Goal: Task Accomplishment & Management: Manage account settings

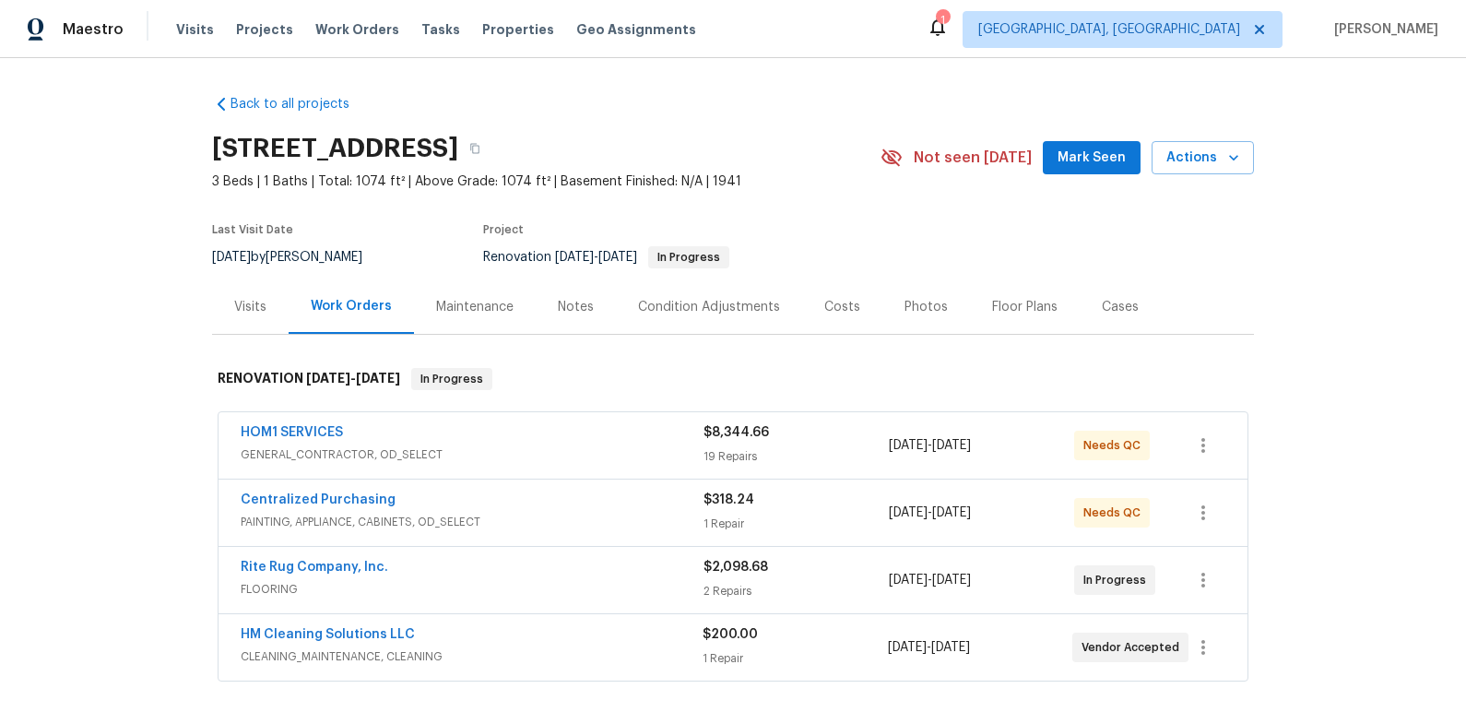
scroll to position [26, 0]
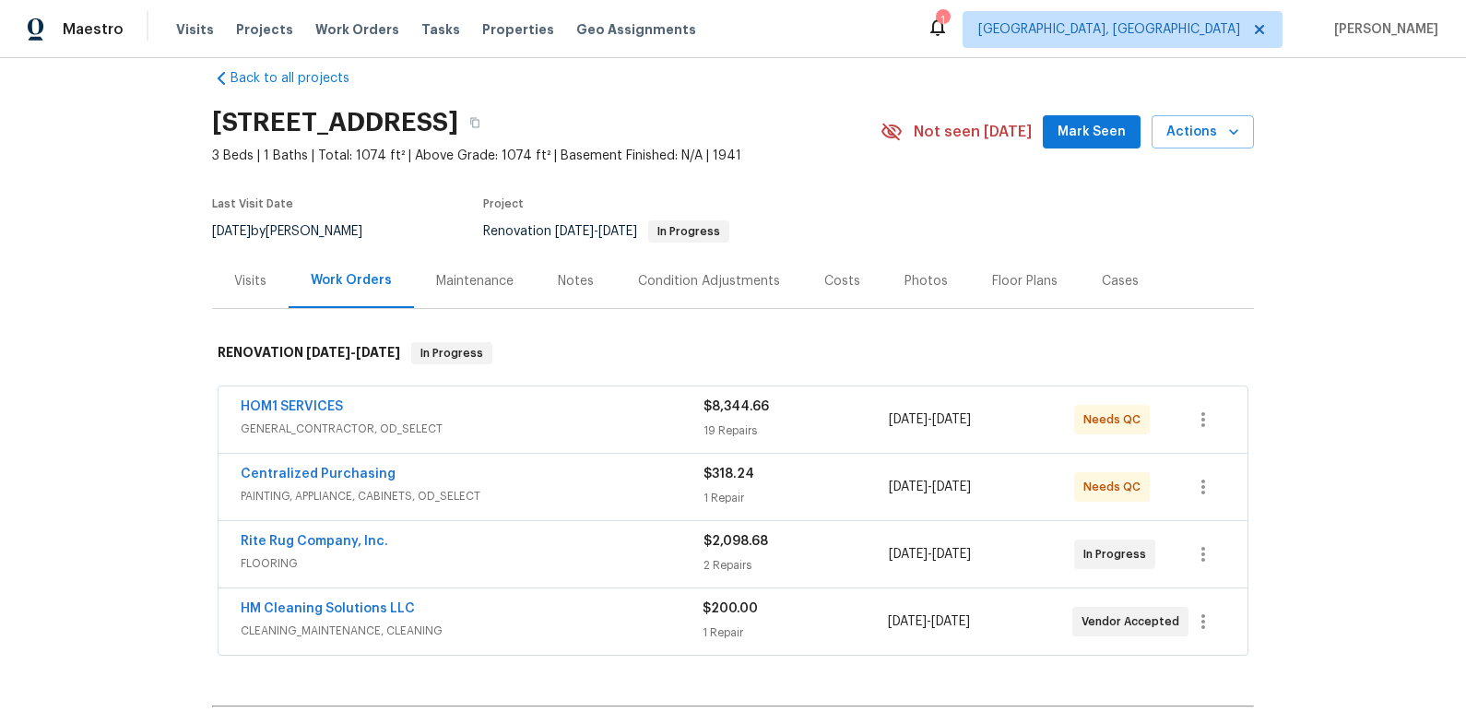
click at [1055, 220] on section "411 S Maple St, Maryville, TN 37803 3 Beds | 1 Baths | Total: 1074 ft² | Above …" at bounding box center [733, 176] width 1042 height 155
click at [582, 285] on div "Notes" at bounding box center [576, 281] width 36 height 18
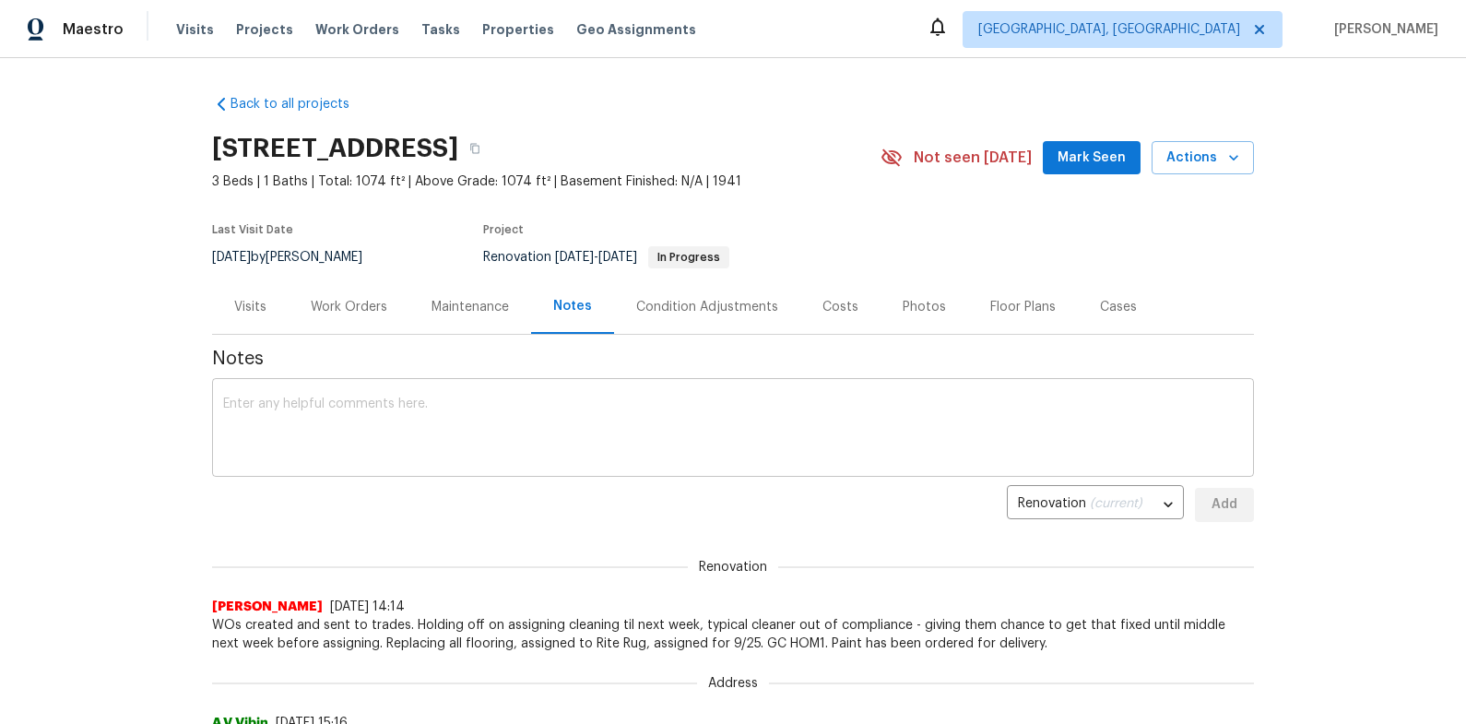
click at [612, 387] on div "x ​" at bounding box center [733, 430] width 1042 height 94
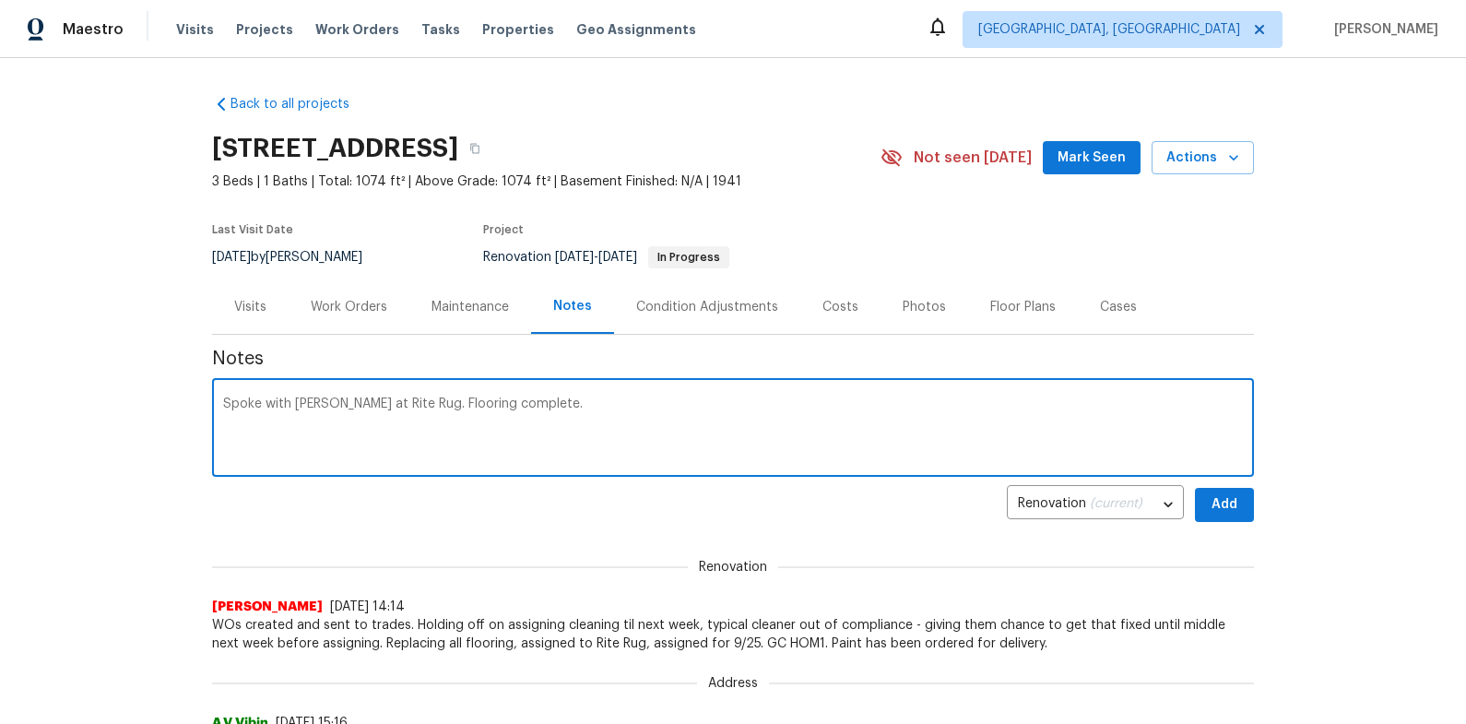
type textarea "Spoke with Shyann at Rite Rug. Flooring complete."
click at [1242, 515] on button "Add" at bounding box center [1224, 505] width 59 height 34
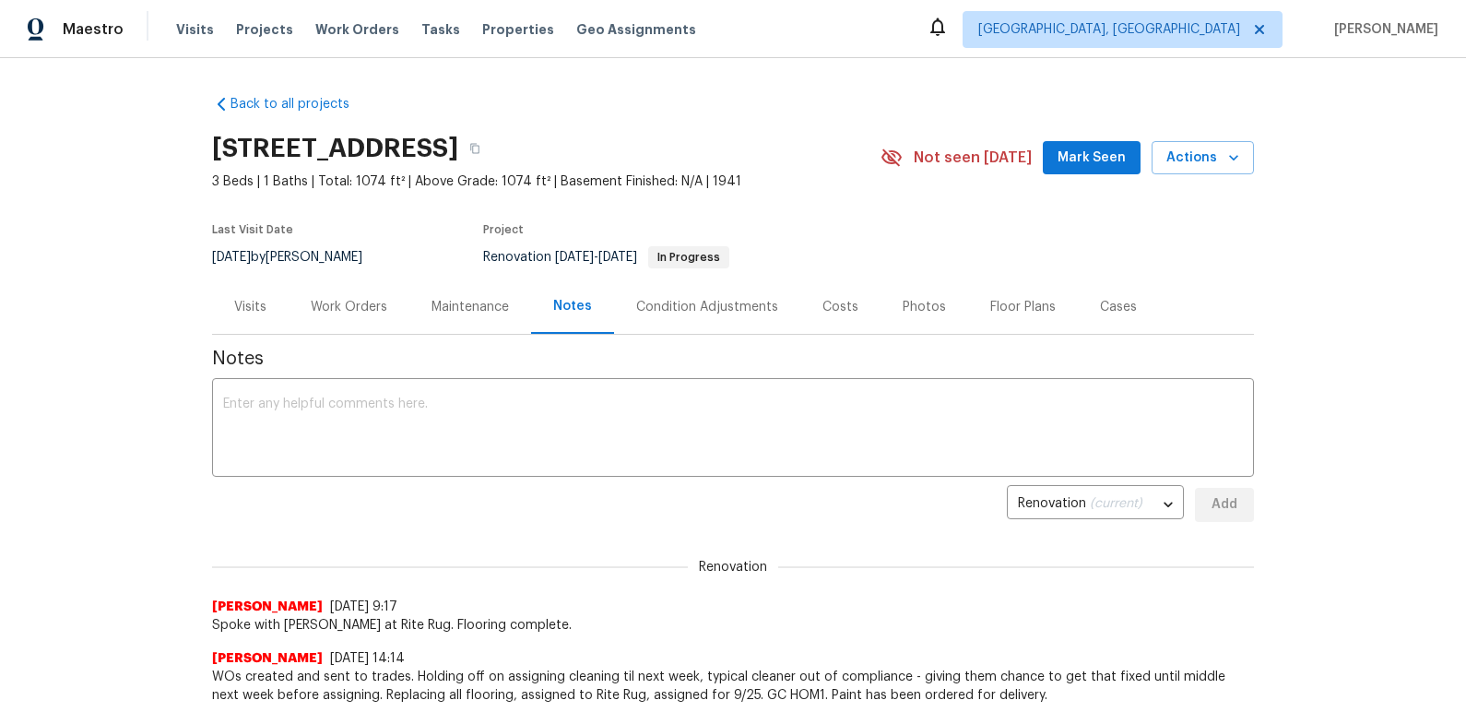
click at [363, 312] on div "Work Orders" at bounding box center [349, 307] width 77 height 18
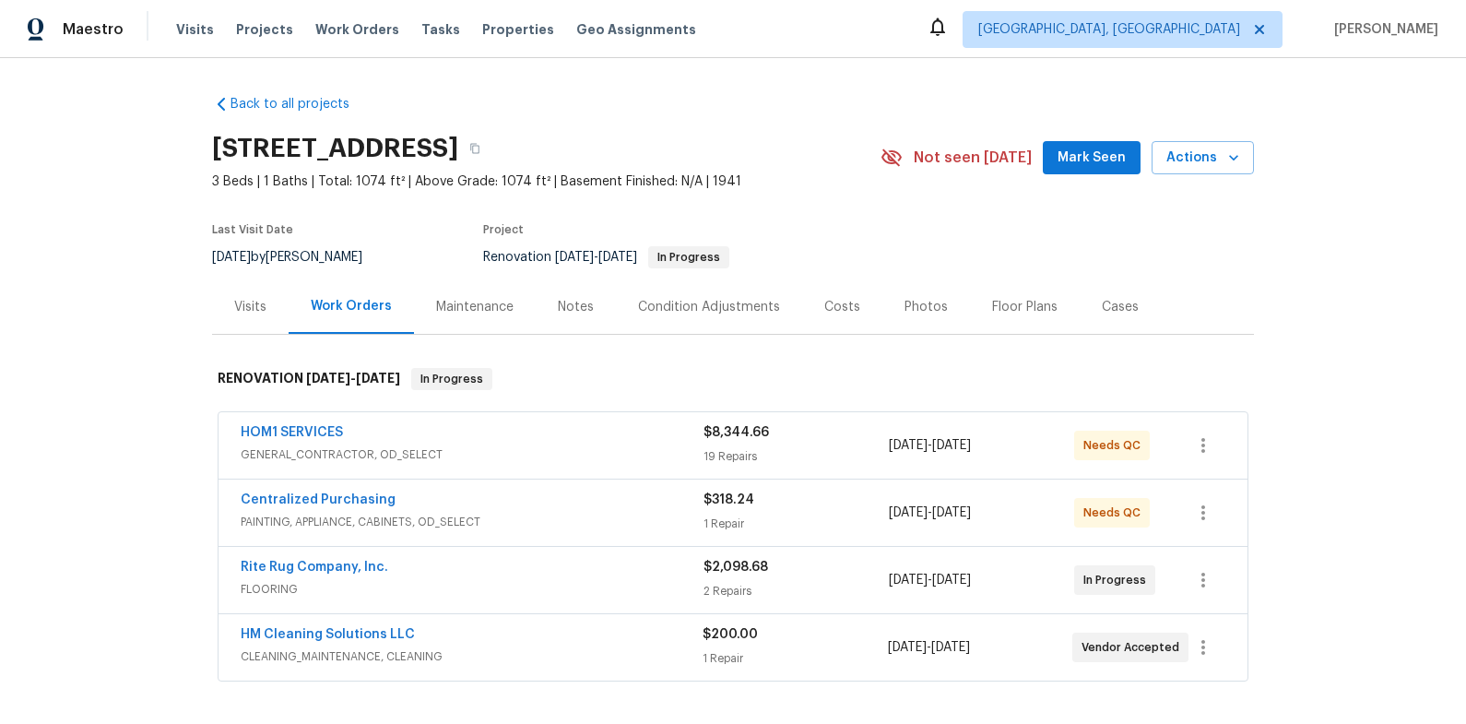
scroll to position [35, 0]
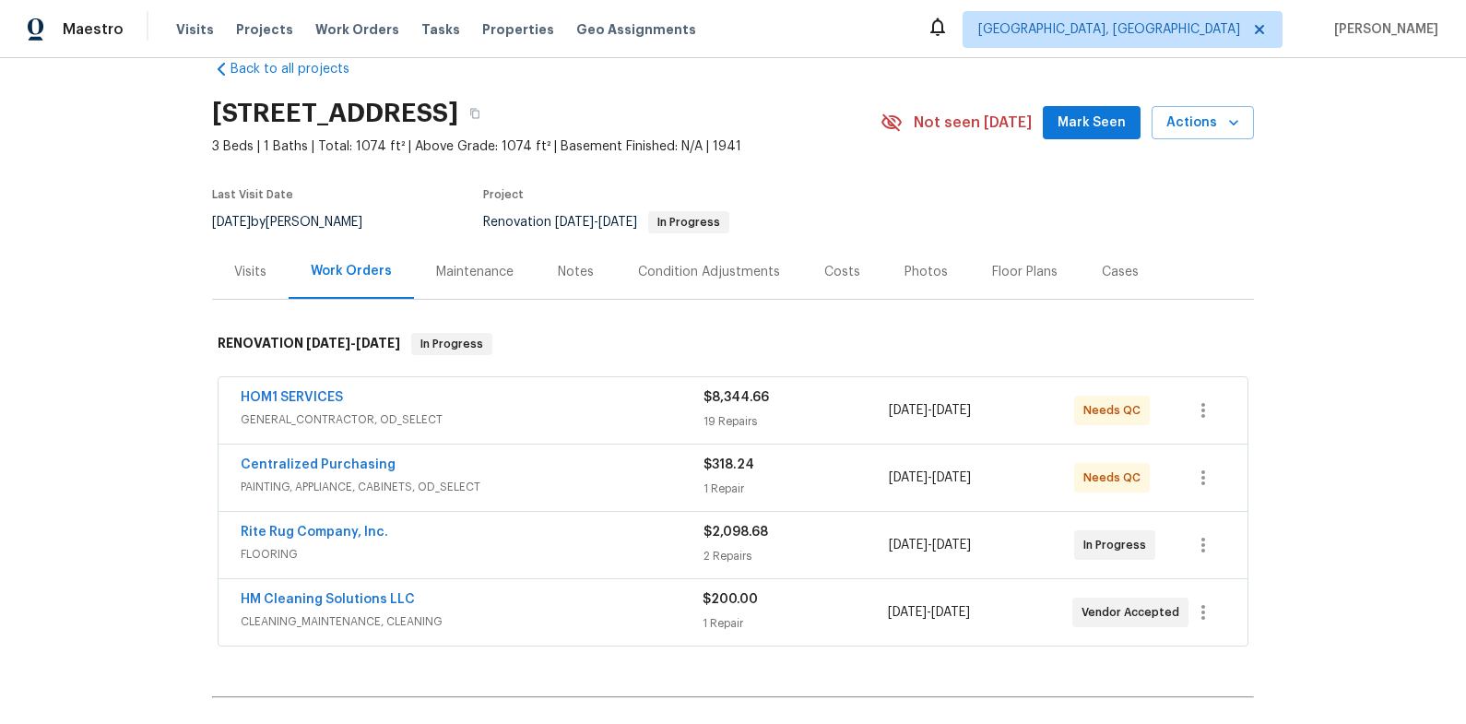
click at [358, 590] on span "HM Cleaning Solutions LLC" at bounding box center [328, 599] width 174 height 18
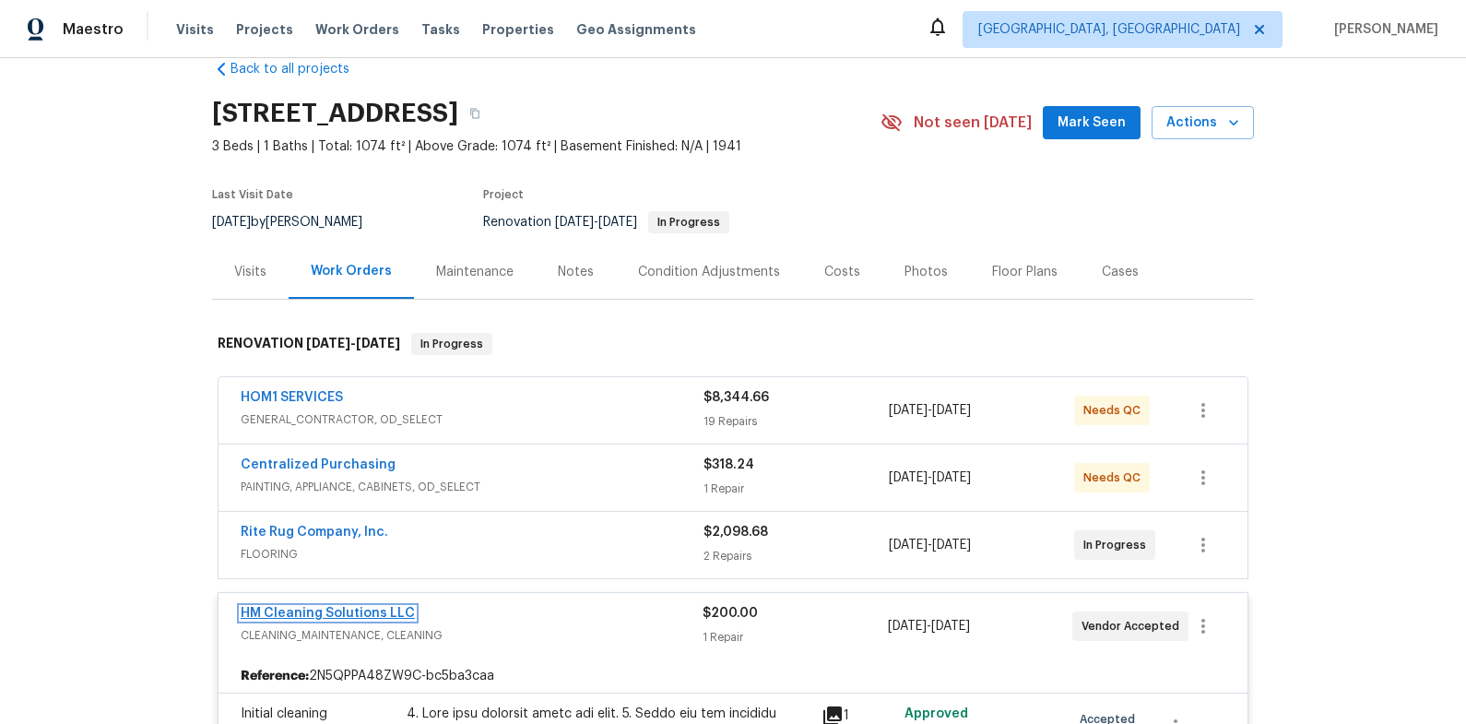
click at [356, 615] on link "HM Cleaning Solutions LLC" at bounding box center [328, 613] width 174 height 13
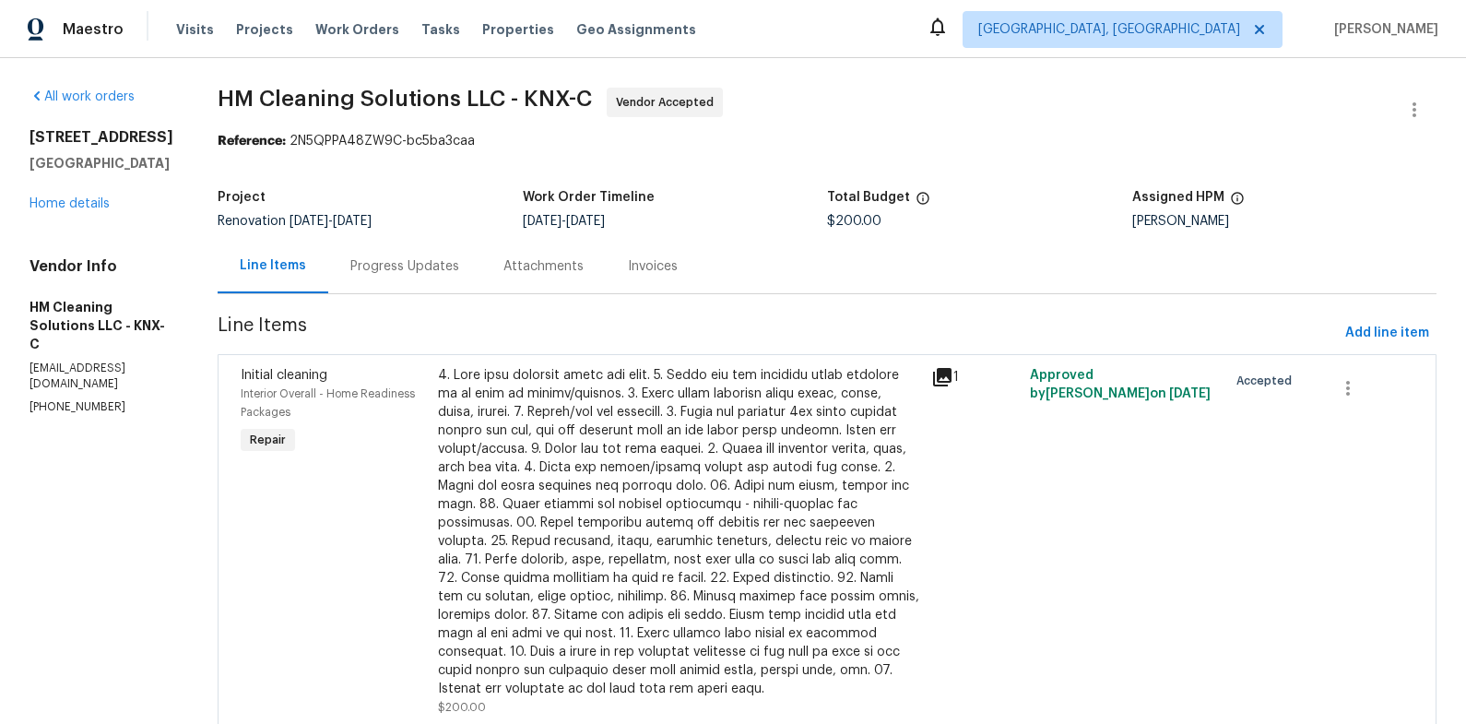
click at [459, 263] on div "Progress Updates" at bounding box center [404, 266] width 109 height 18
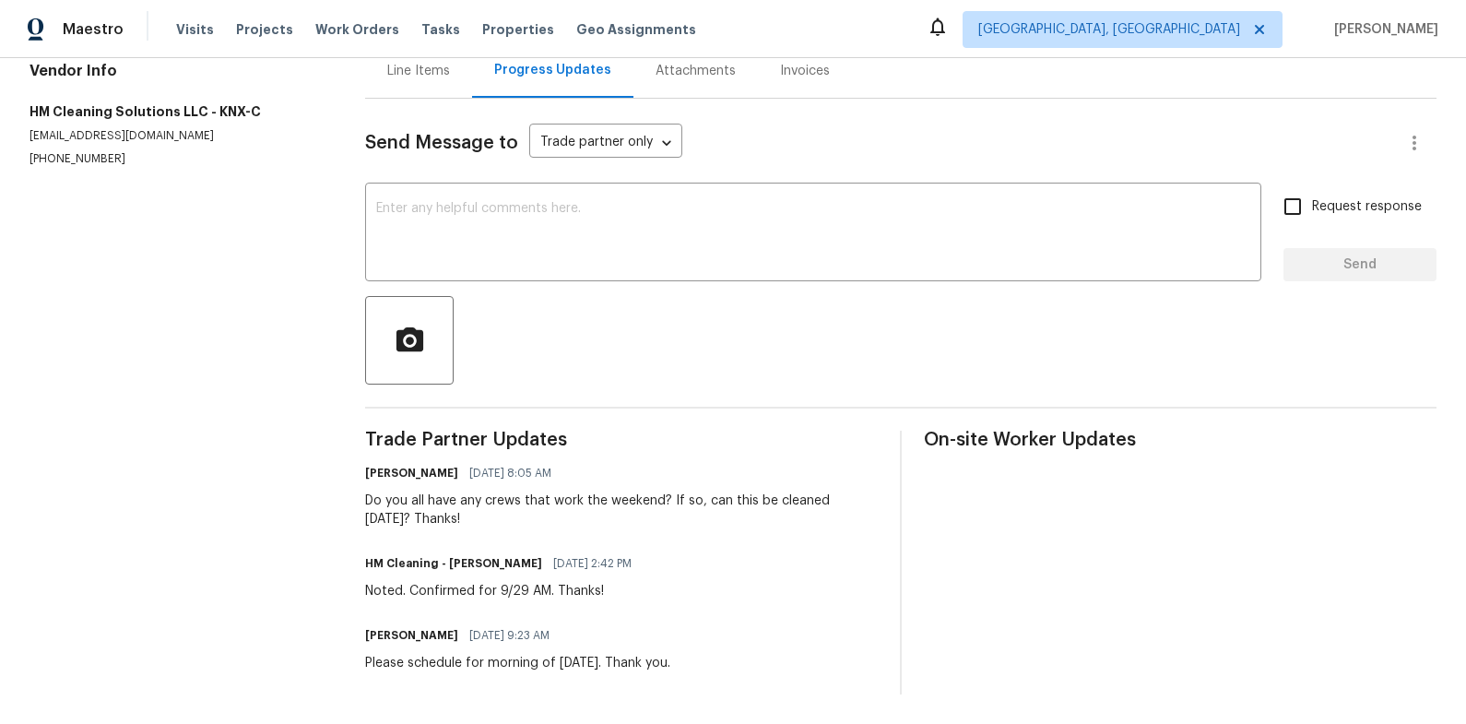
scroll to position [42, 0]
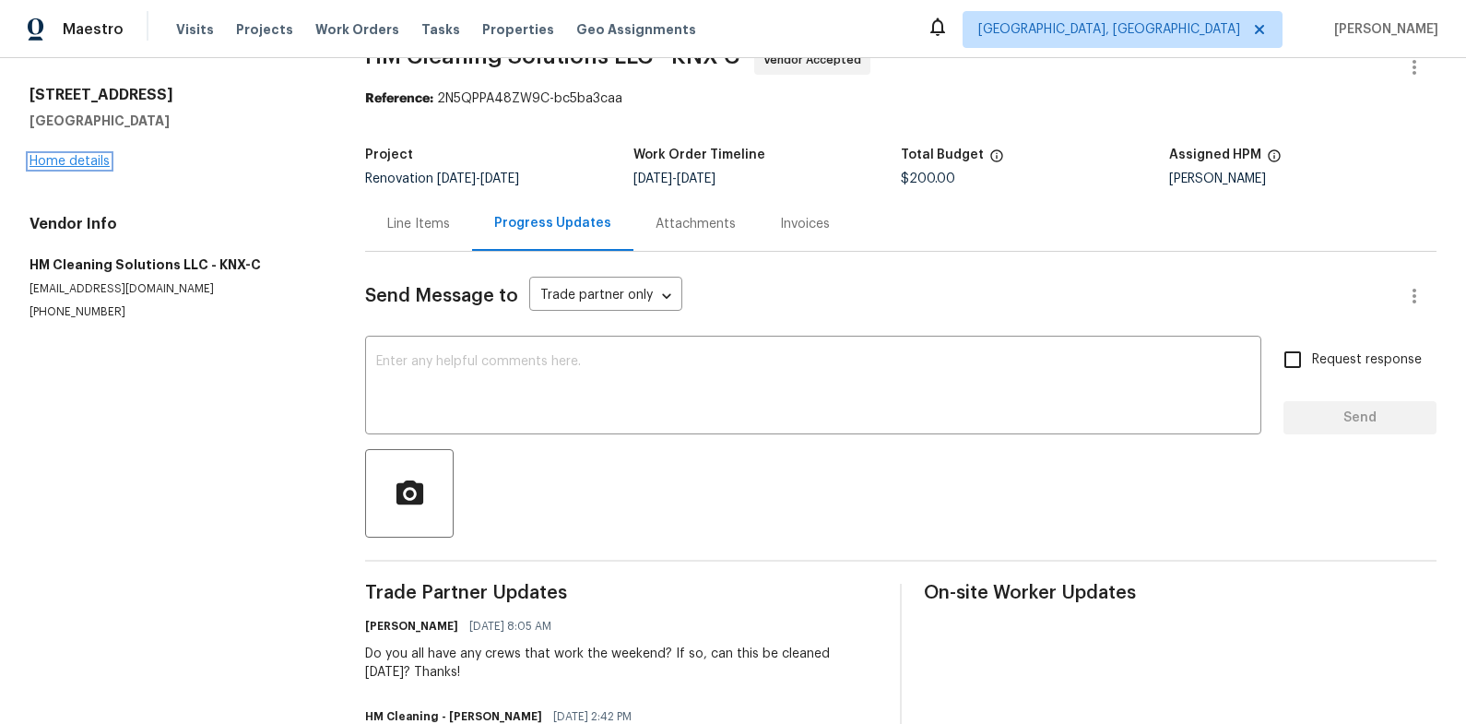
click at [84, 161] on link "Home details" at bounding box center [69, 161] width 80 height 13
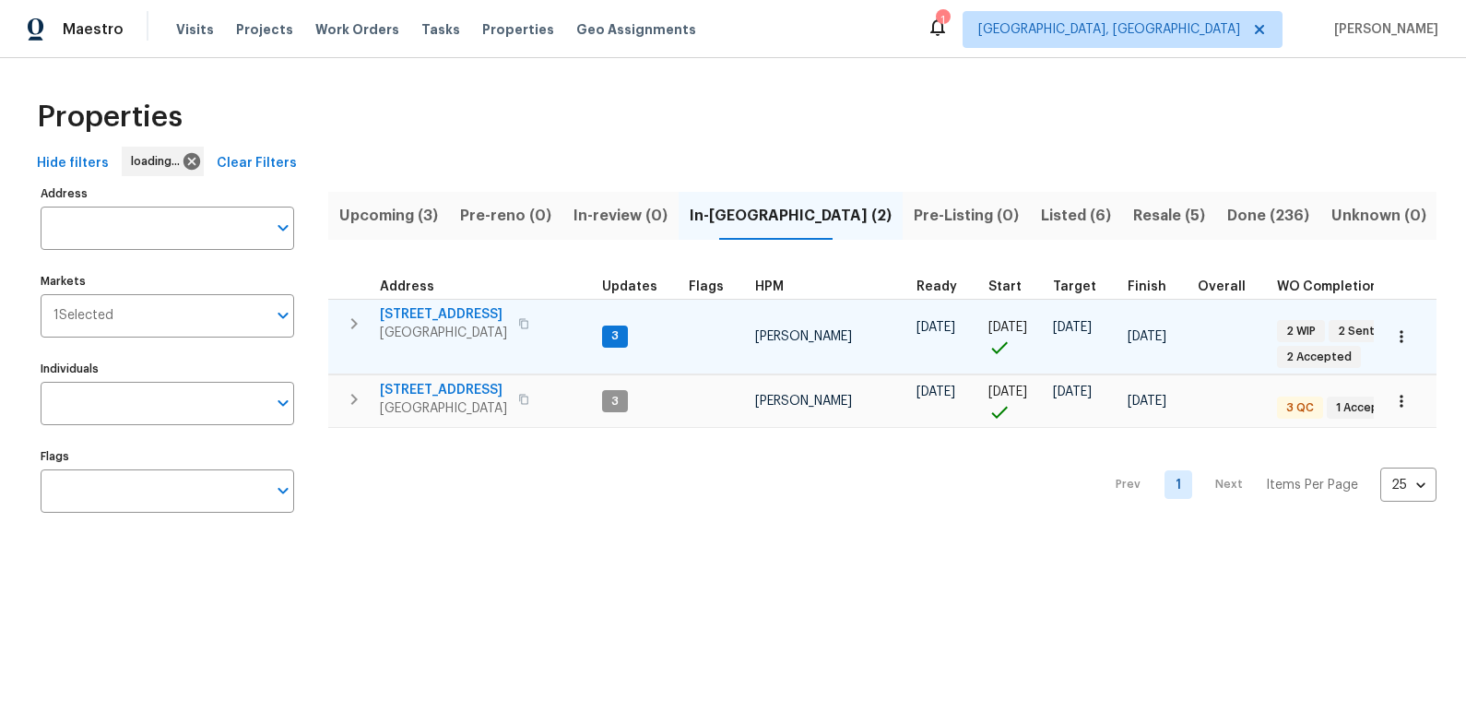
click at [412, 313] on span "[STREET_ADDRESS]" at bounding box center [443, 314] width 127 height 18
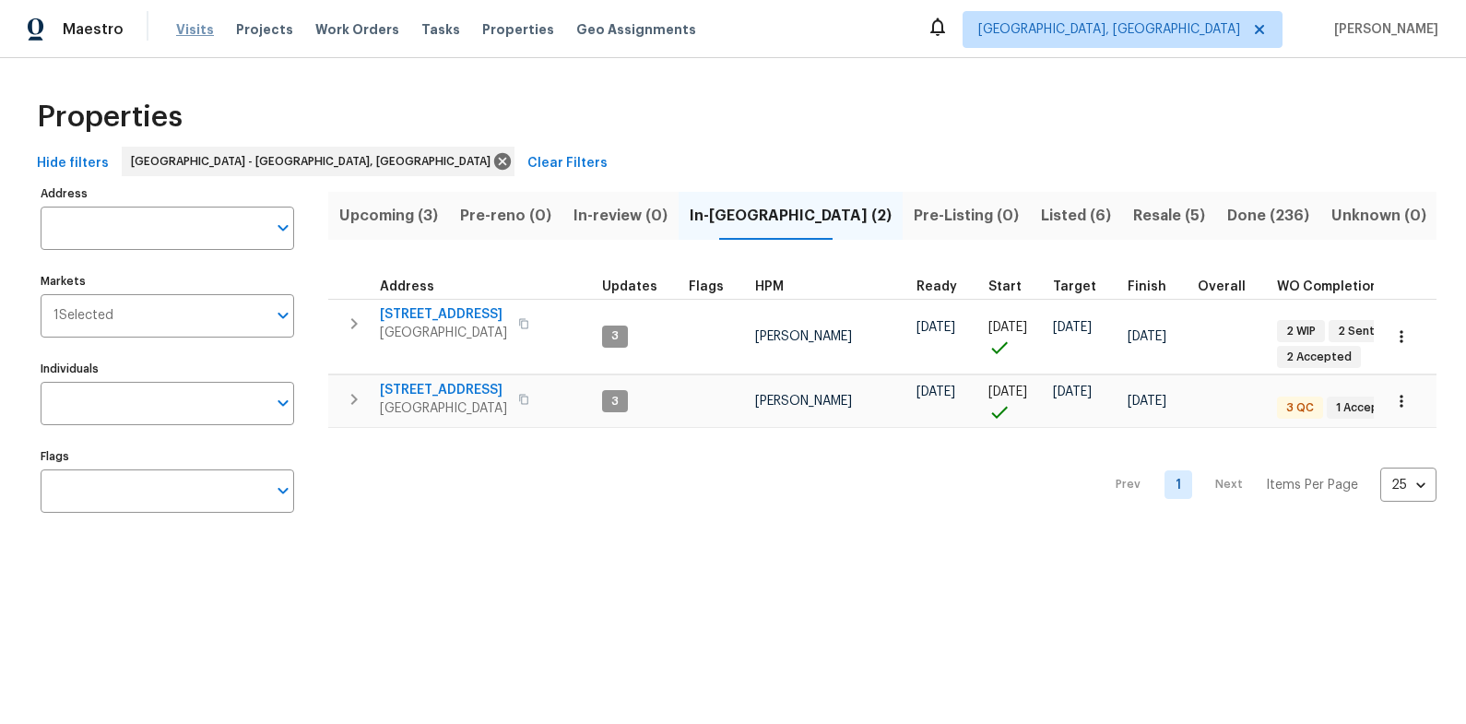
click at [183, 29] on span "Visits" at bounding box center [195, 29] width 38 height 18
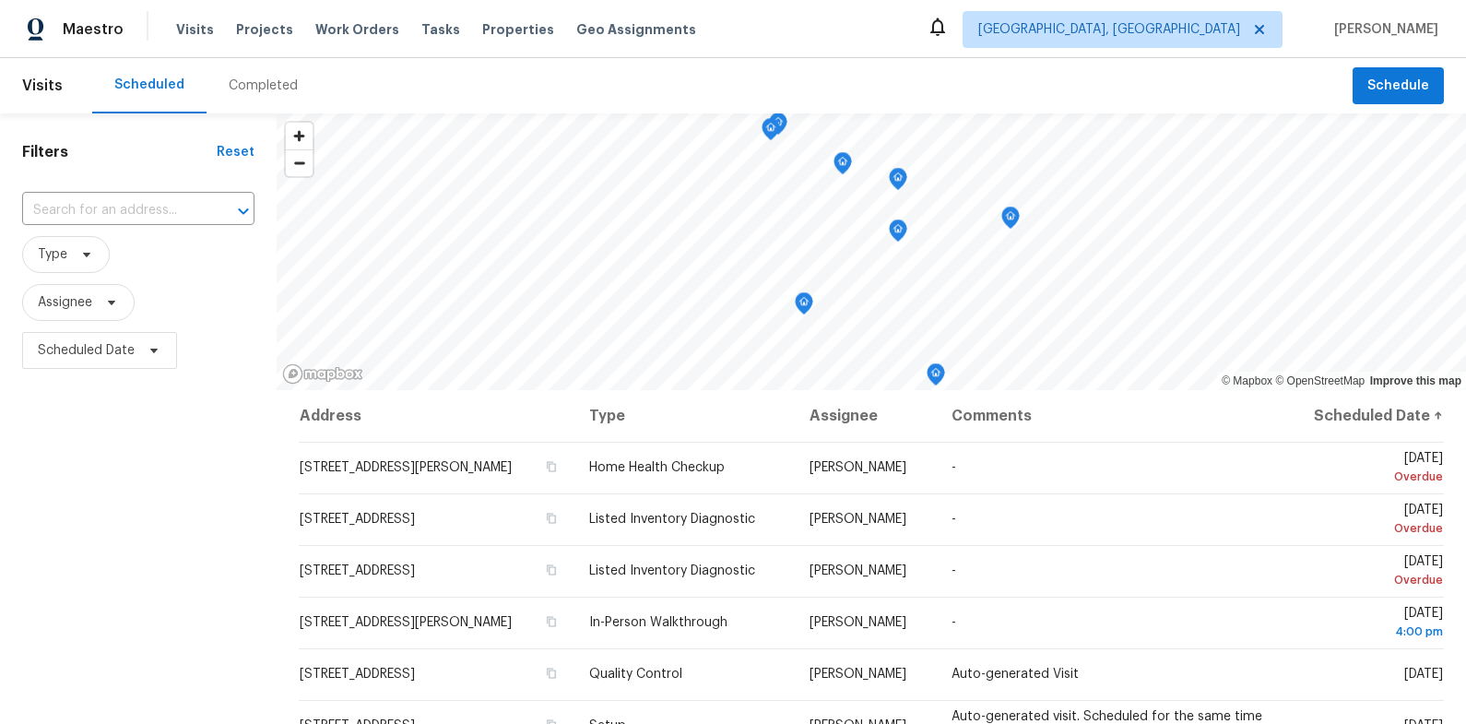
scroll to position [4, 0]
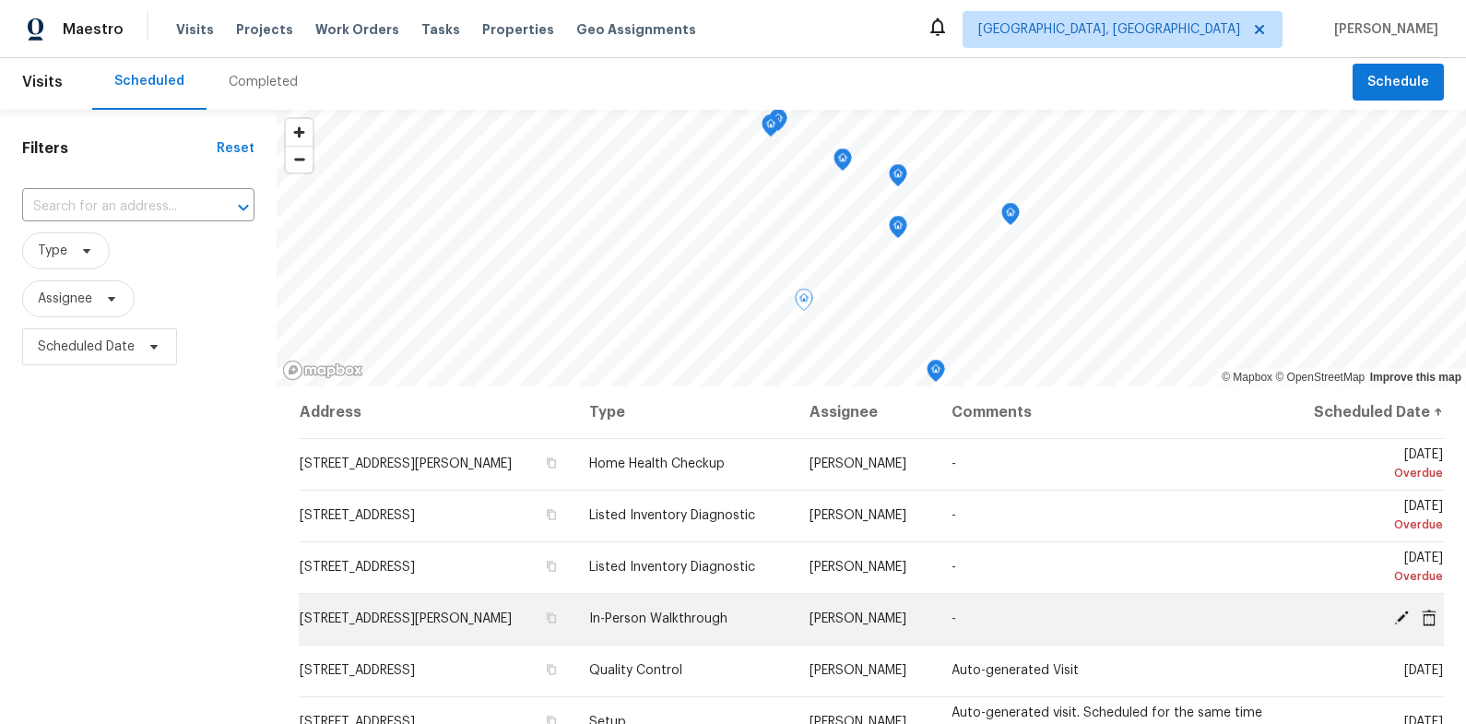
click at [369, 607] on td "[STREET_ADDRESS][PERSON_NAME]" at bounding box center [437, 619] width 276 height 52
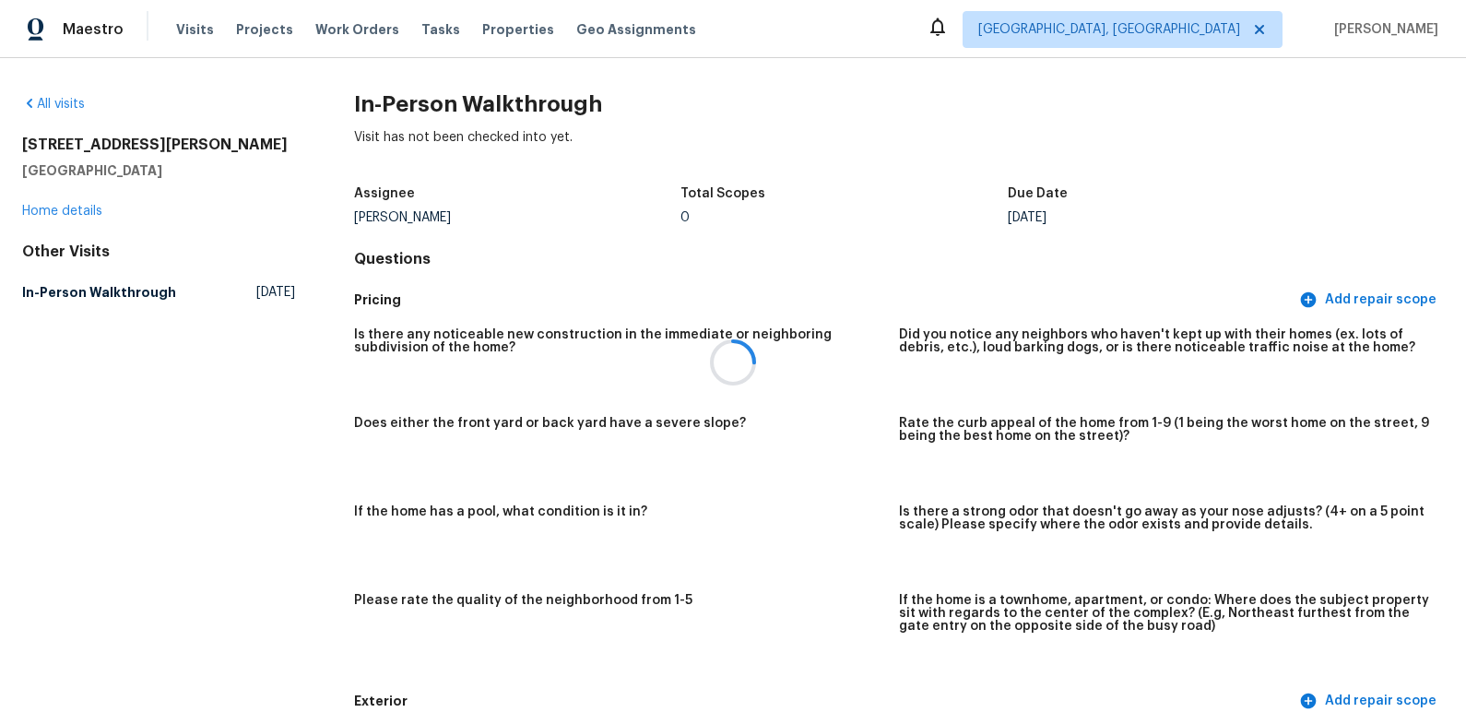
click at [87, 200] on div "[STREET_ADDRESS][PERSON_NAME] Home details" at bounding box center [158, 178] width 273 height 85
click at [86, 206] on link "Home details" at bounding box center [62, 211] width 80 height 13
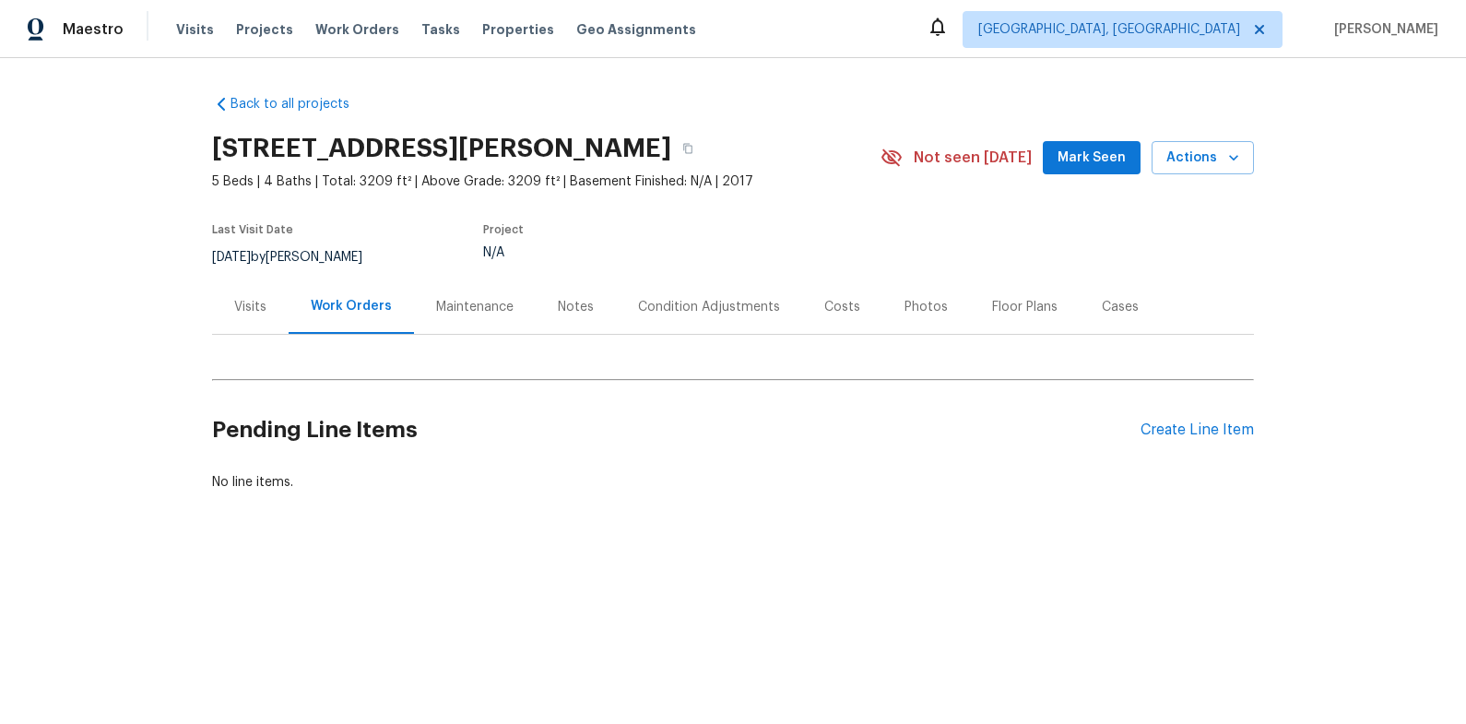
click at [248, 306] on div "Visits" at bounding box center [250, 307] width 32 height 18
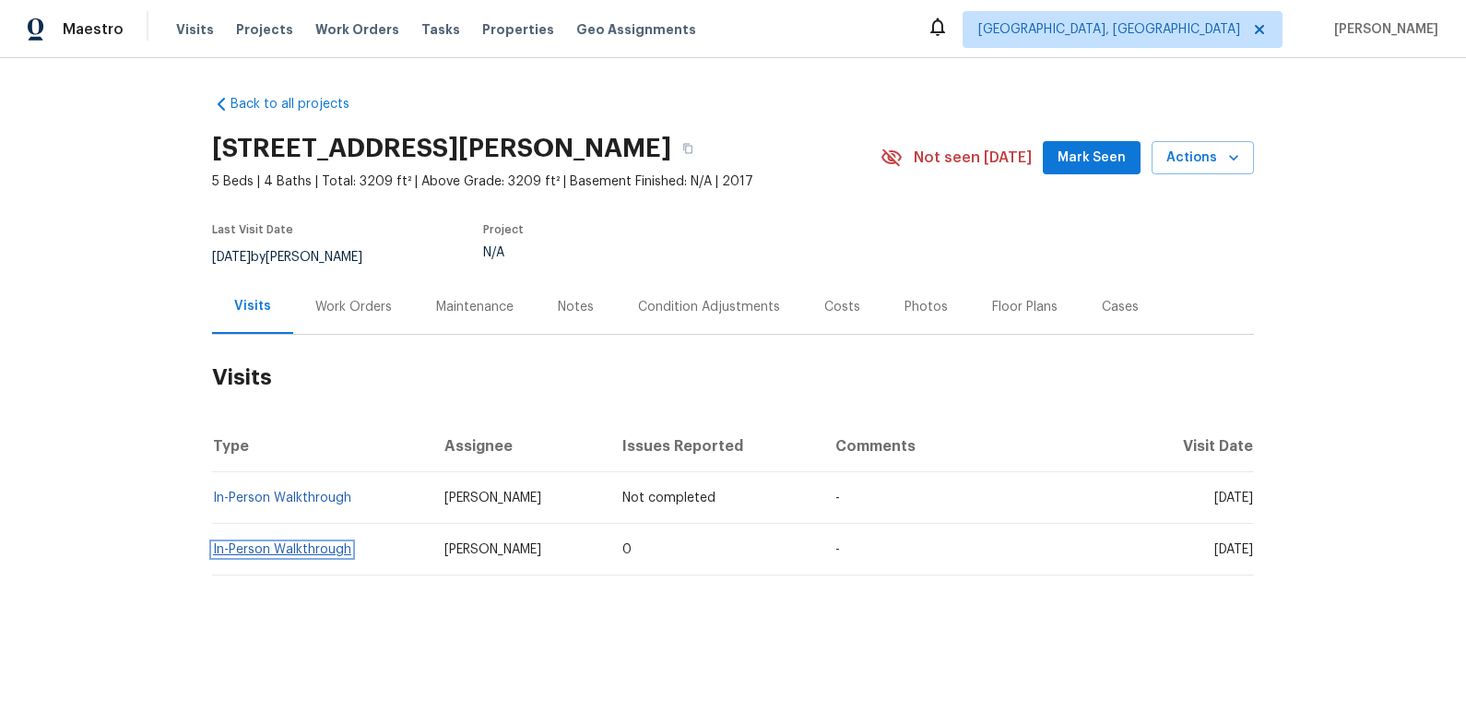
click at [313, 547] on link "In-Person Walkthrough" at bounding box center [282, 549] width 138 height 13
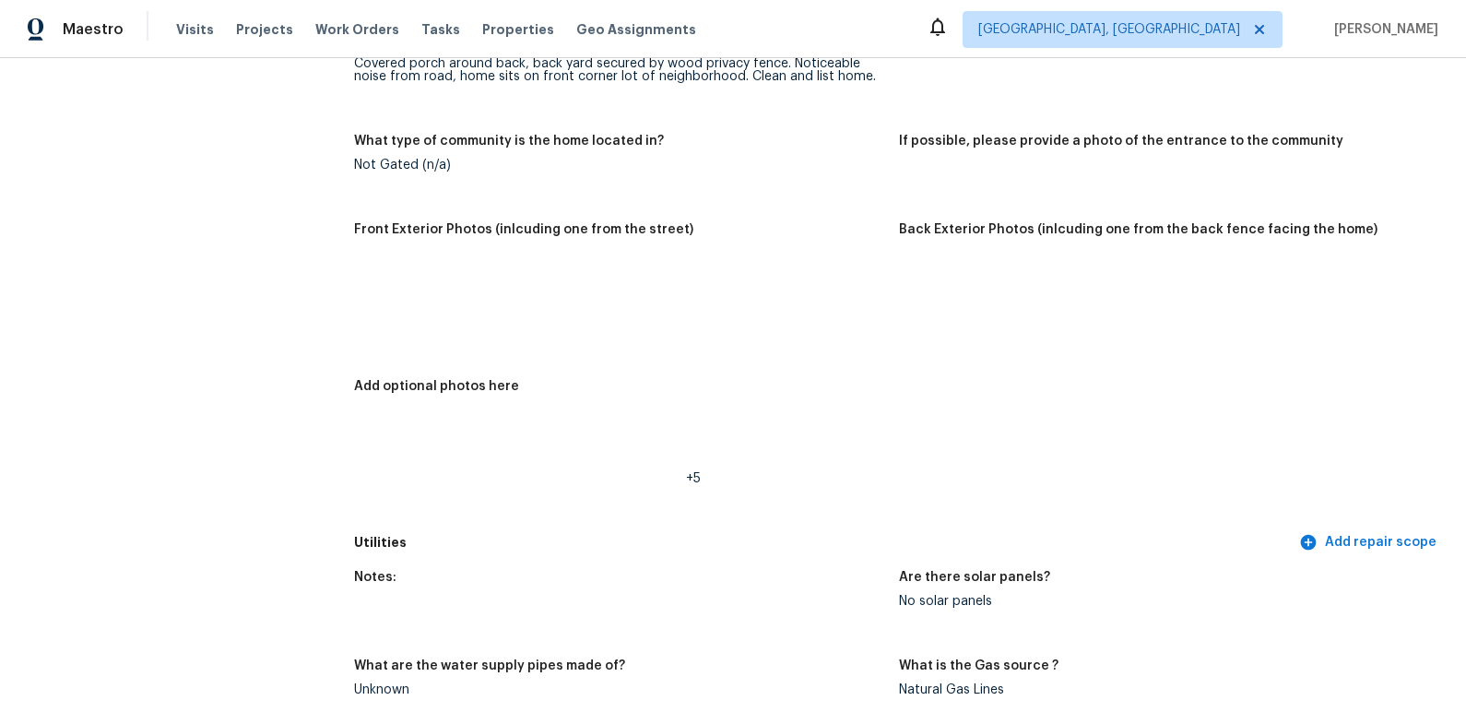
scroll to position [763, 0]
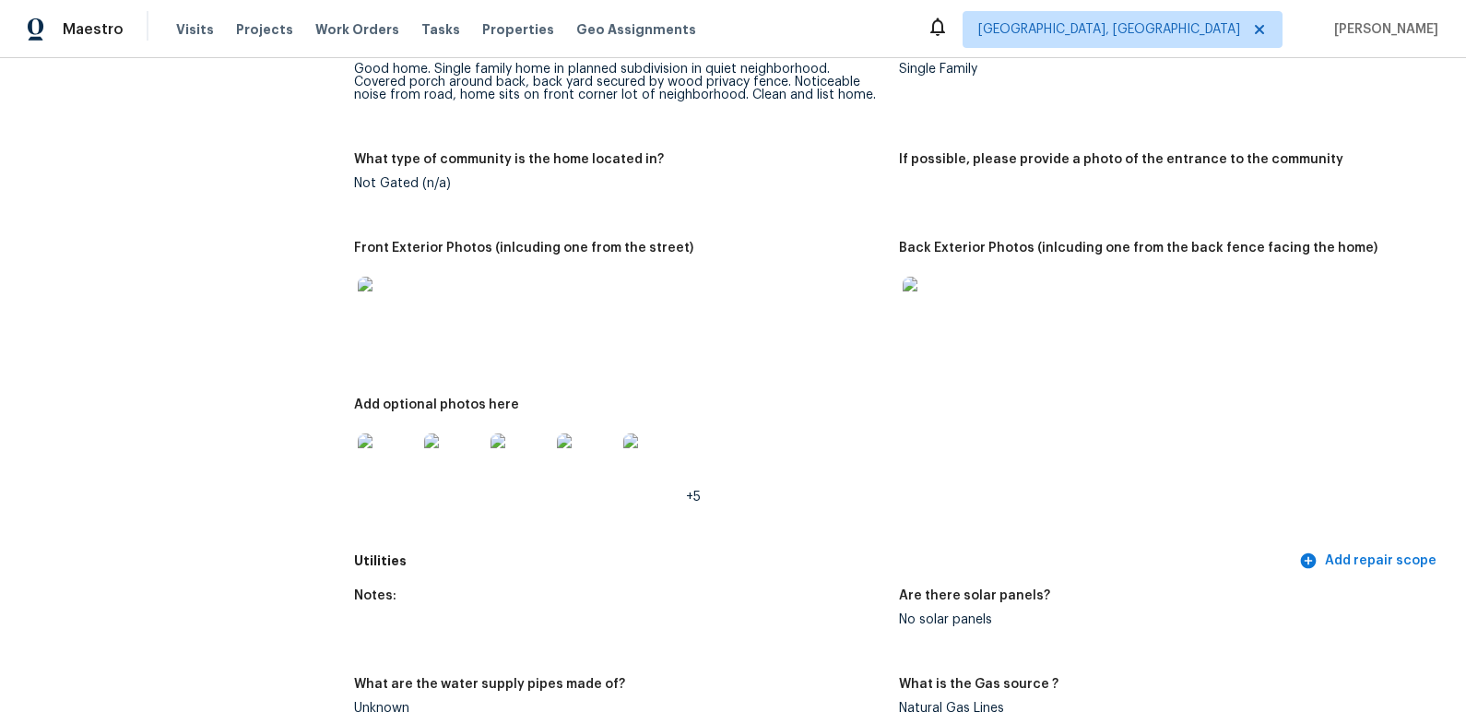
click at [407, 299] on img at bounding box center [387, 306] width 59 height 59
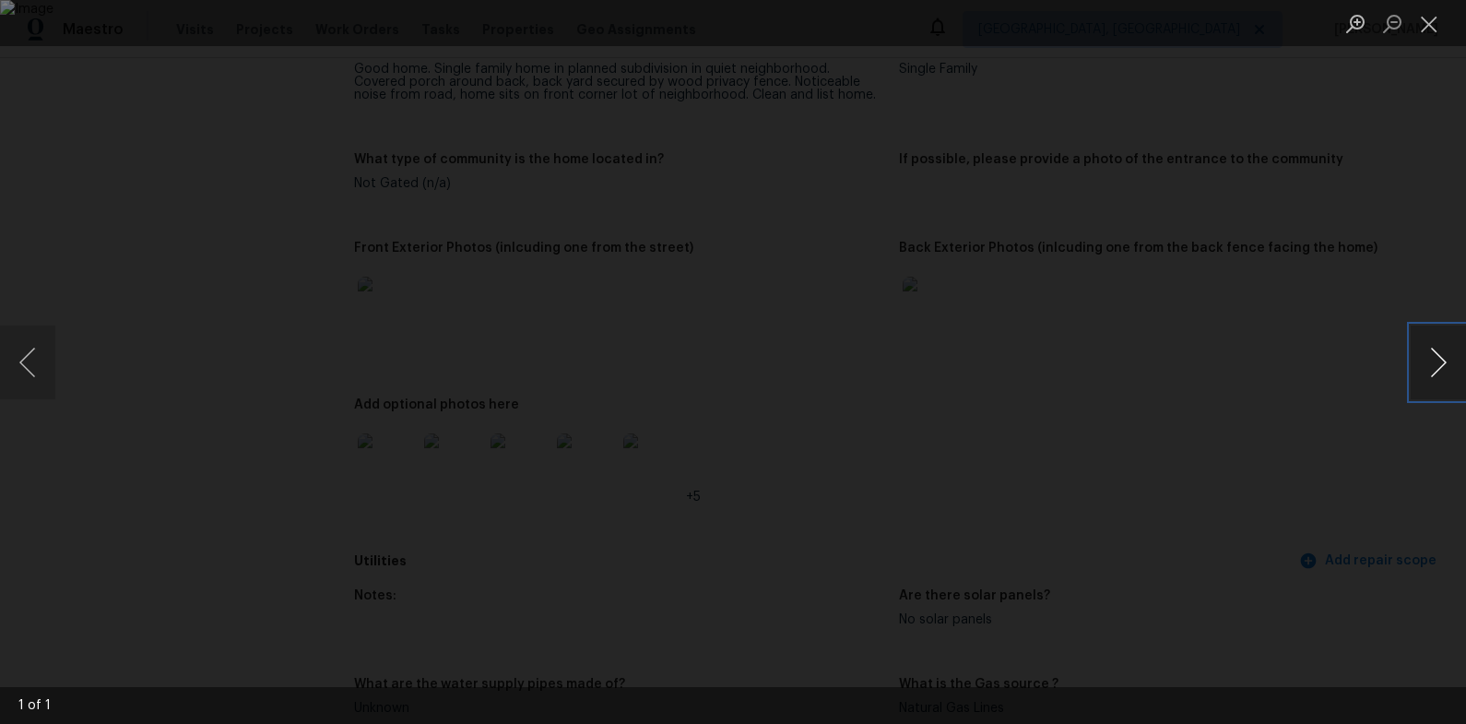
click at [1444, 364] on button "Next image" at bounding box center [1437, 362] width 55 height 74
click at [1374, 330] on div "Lightbox" at bounding box center [733, 362] width 1466 height 724
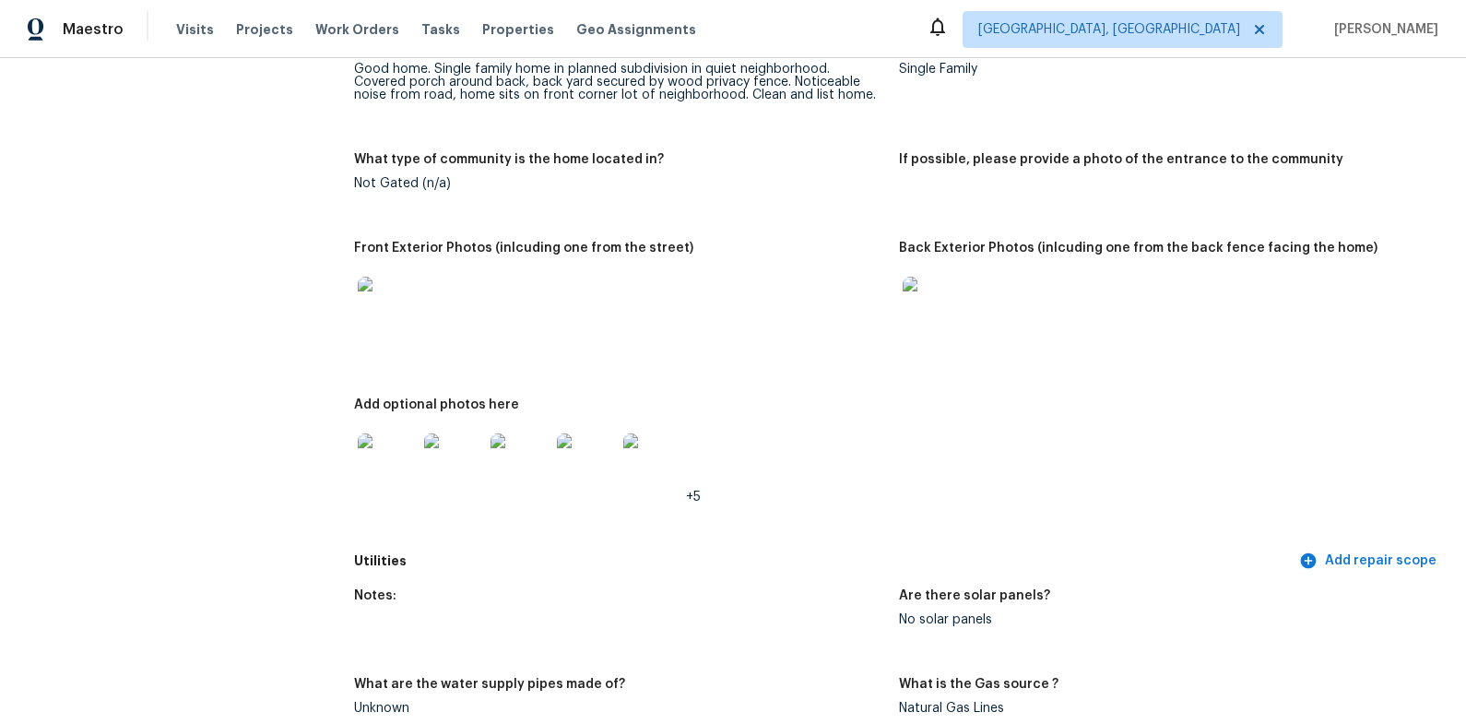
click at [948, 325] on img at bounding box center [931, 306] width 59 height 59
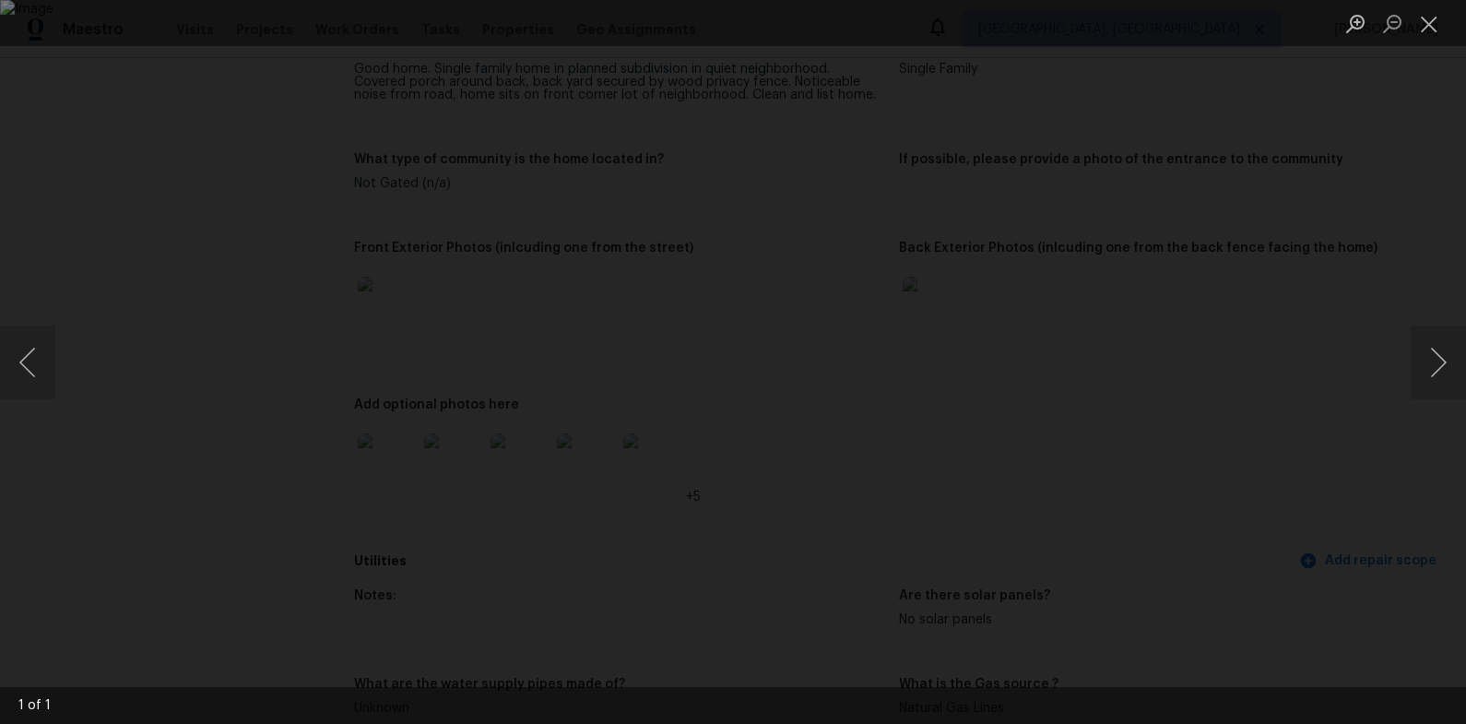
click at [1339, 405] on div "Lightbox" at bounding box center [733, 362] width 1466 height 724
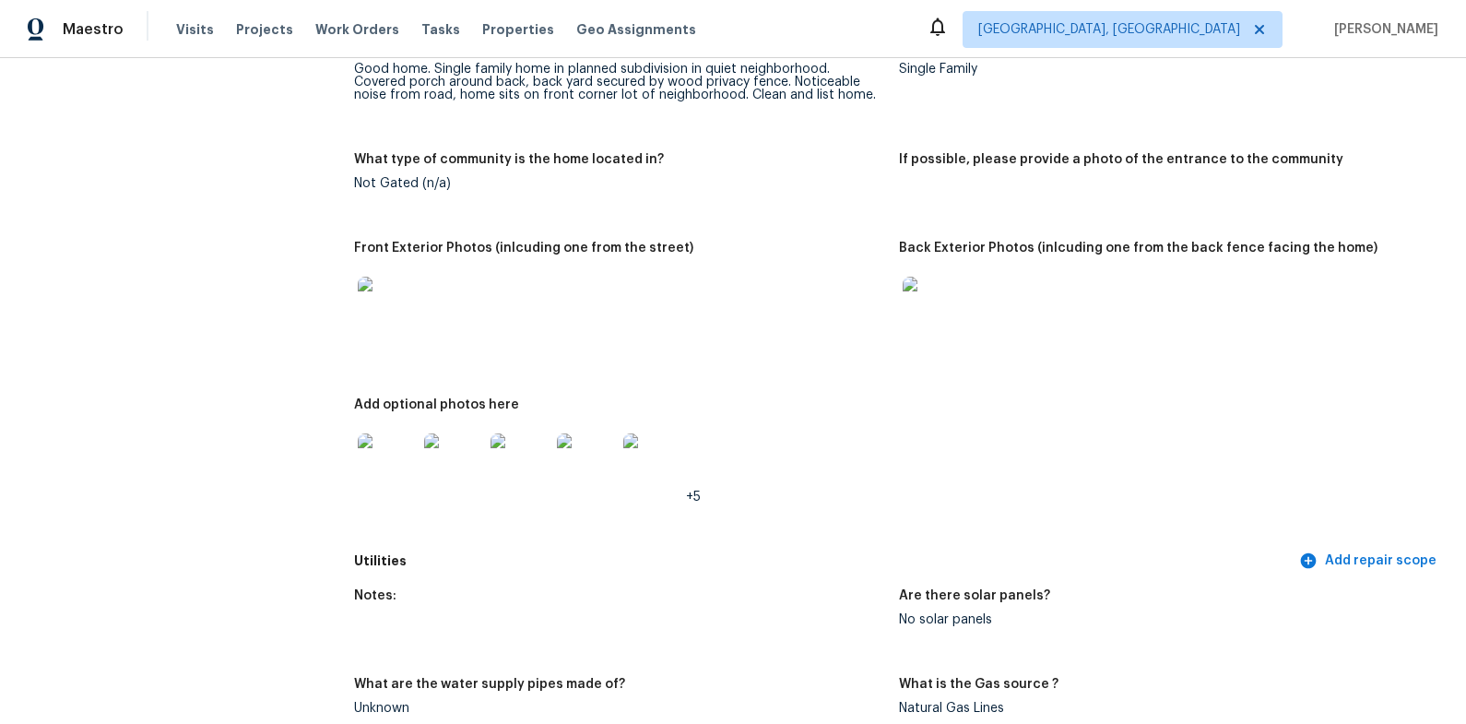
click at [395, 462] on img at bounding box center [387, 462] width 59 height 59
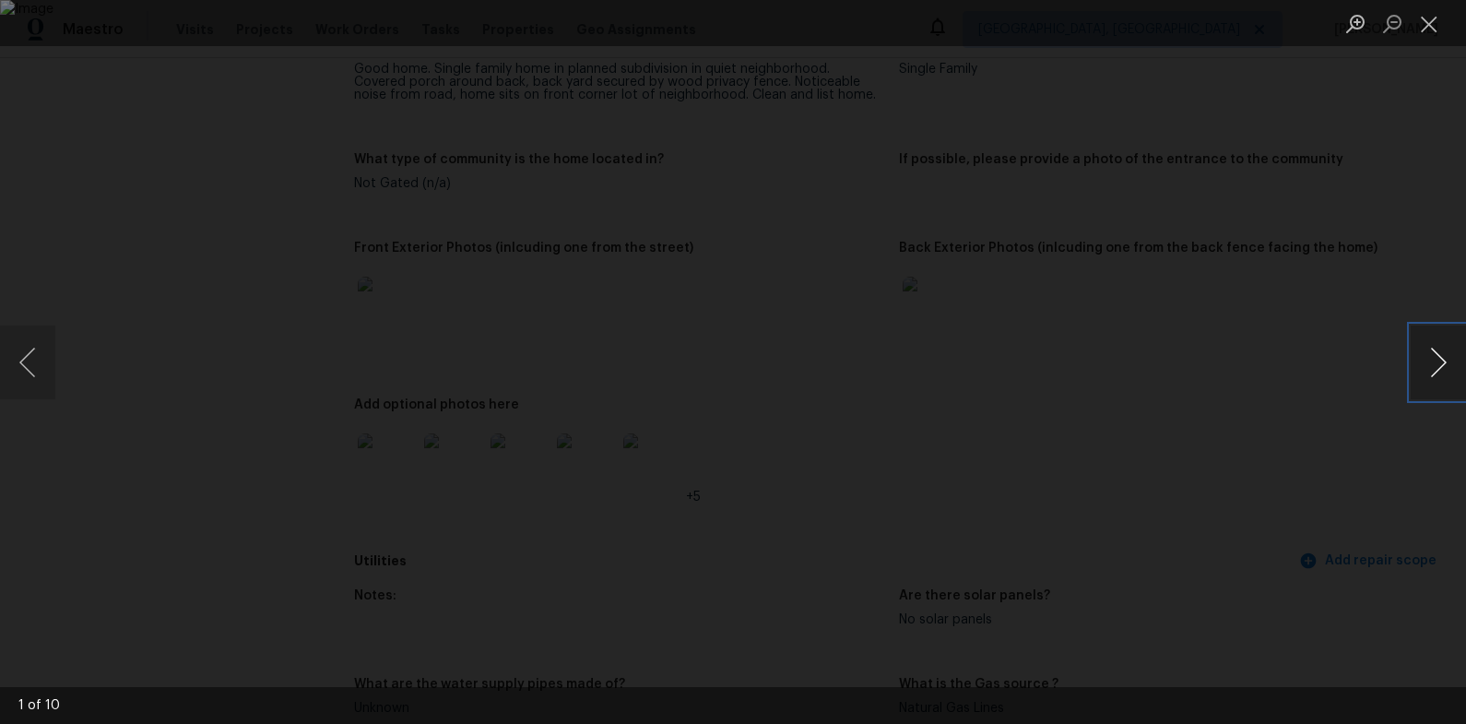
click at [1431, 357] on button "Next image" at bounding box center [1437, 362] width 55 height 74
click at [1432, 356] on button "Next image" at bounding box center [1437, 362] width 55 height 74
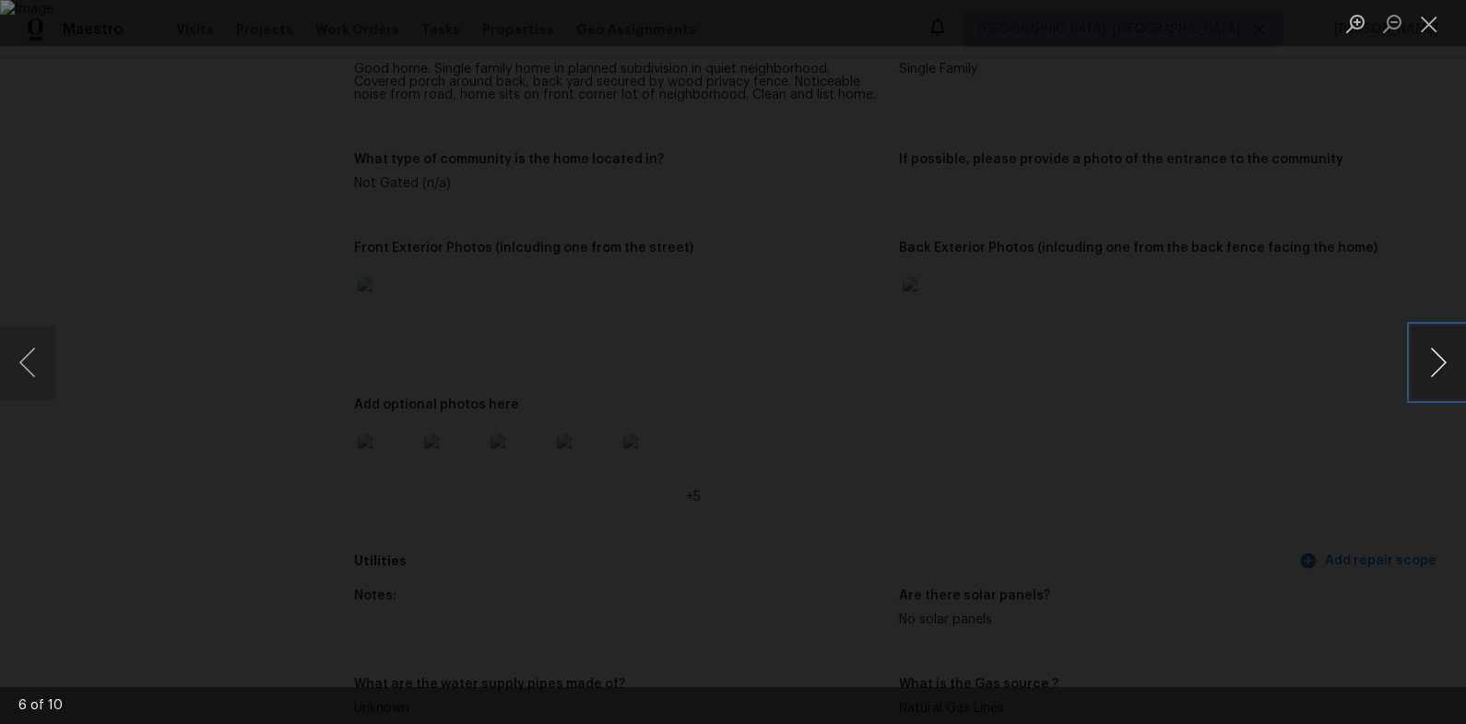
click at [1436, 357] on button "Next image" at bounding box center [1437, 362] width 55 height 74
click at [1334, 290] on div "Lightbox" at bounding box center [733, 362] width 1466 height 724
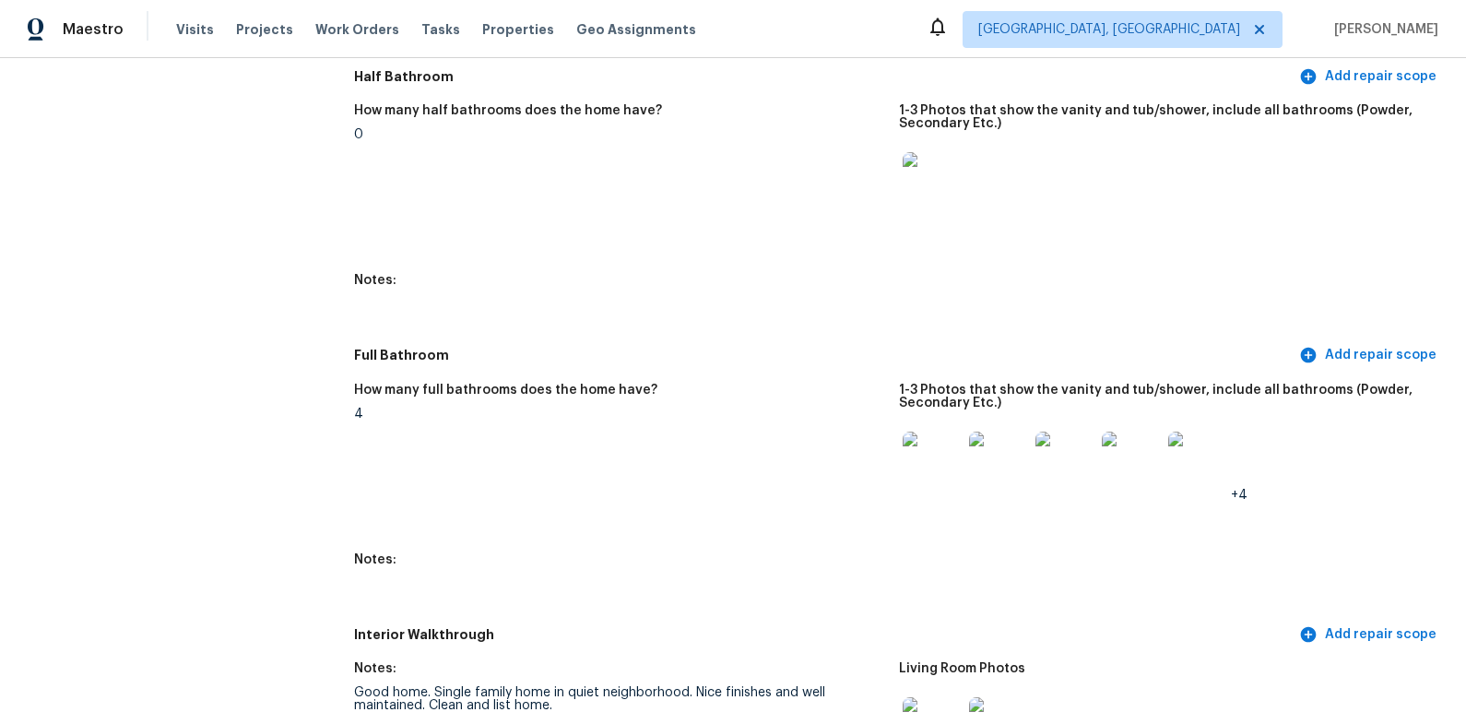
scroll to position [2681, 0]
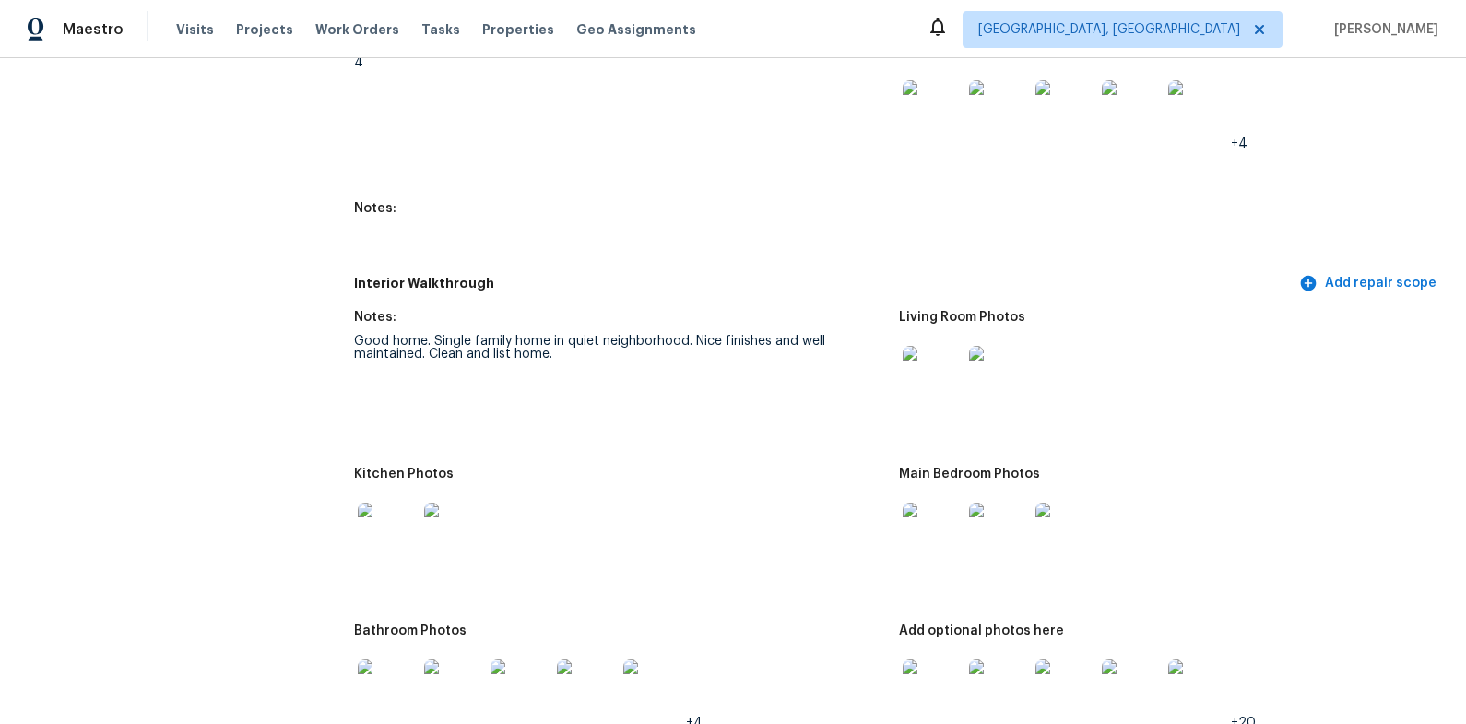
click at [935, 380] on img at bounding box center [931, 375] width 59 height 59
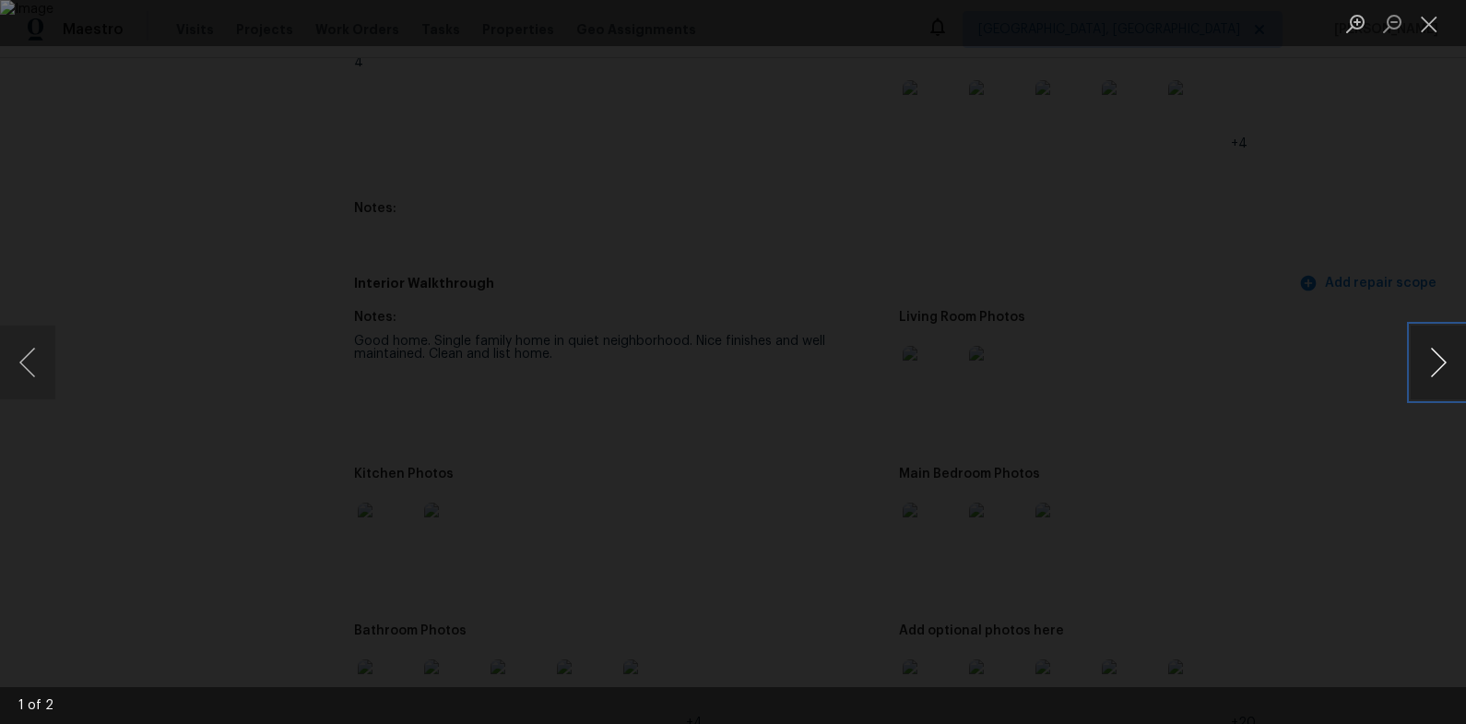
click at [1450, 360] on button "Next image" at bounding box center [1437, 362] width 55 height 74
click at [1432, 369] on button "Next image" at bounding box center [1437, 362] width 55 height 74
click at [1324, 391] on div "Lightbox" at bounding box center [733, 362] width 1466 height 724
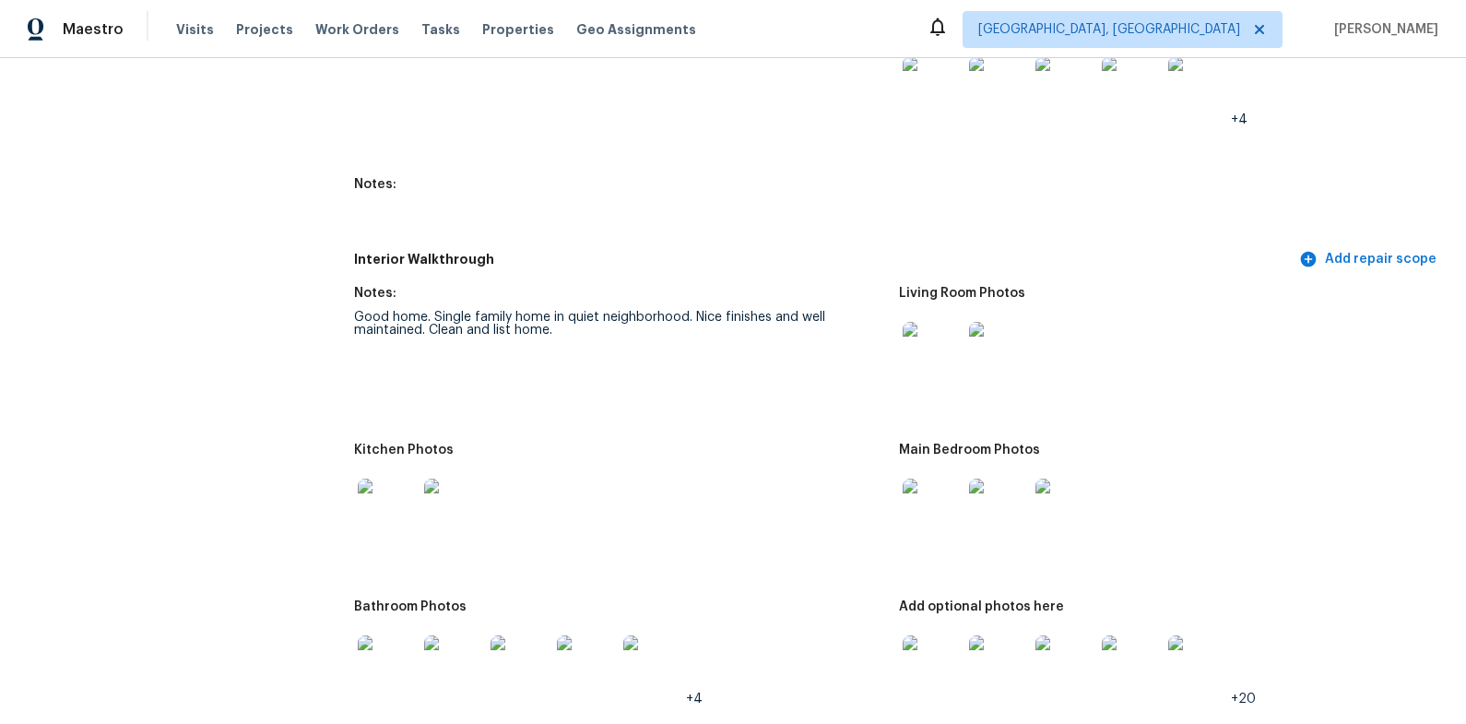
scroll to position [2716, 0]
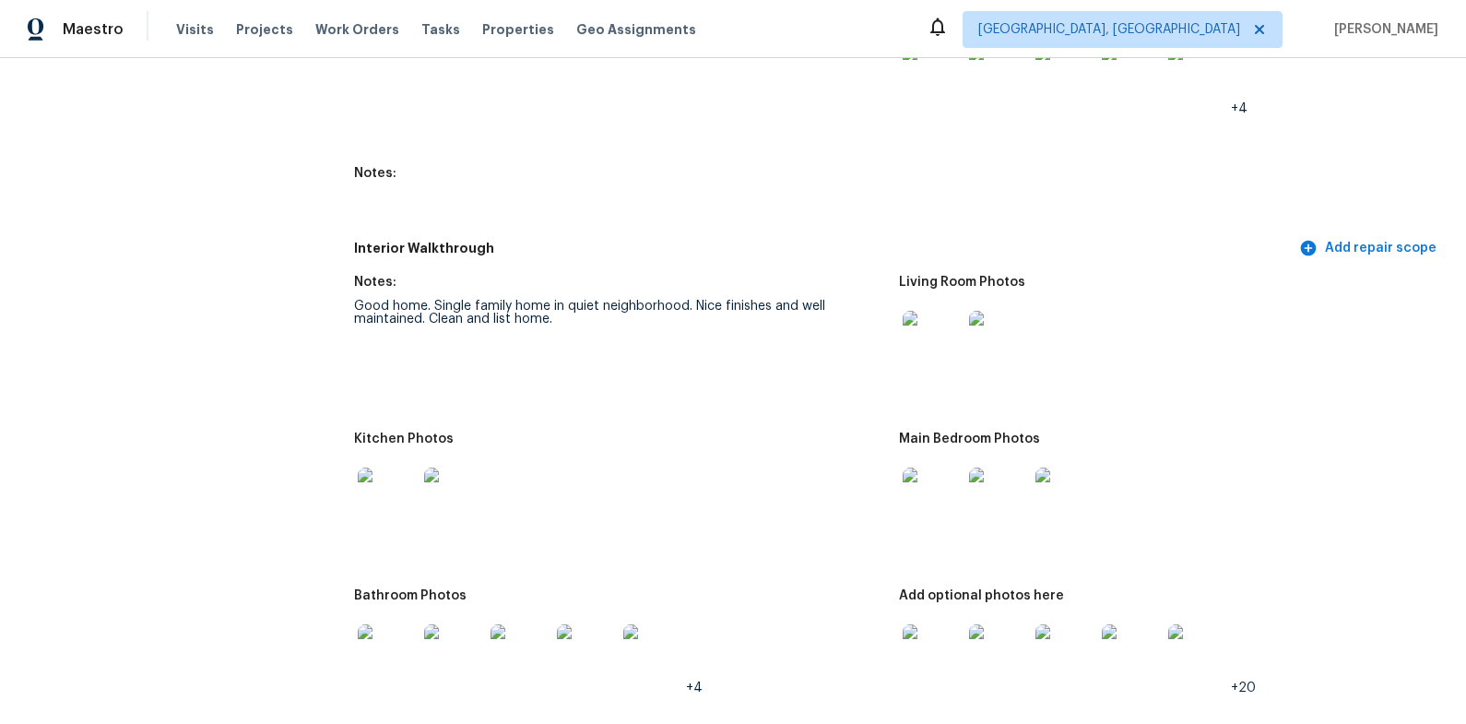
click at [404, 480] on img at bounding box center [387, 496] width 59 height 59
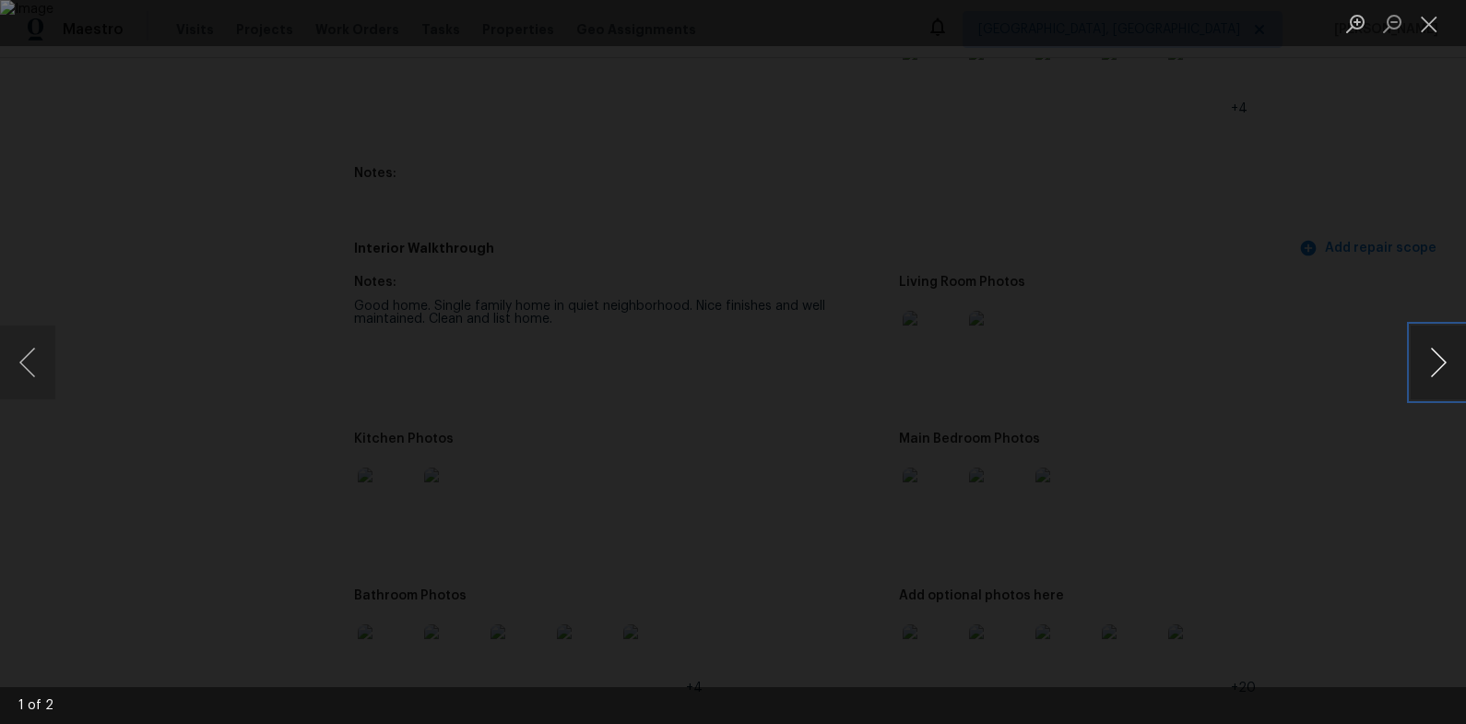
click at [1443, 365] on button "Next image" at bounding box center [1437, 362] width 55 height 74
click at [1307, 387] on div "Lightbox" at bounding box center [733, 362] width 1466 height 724
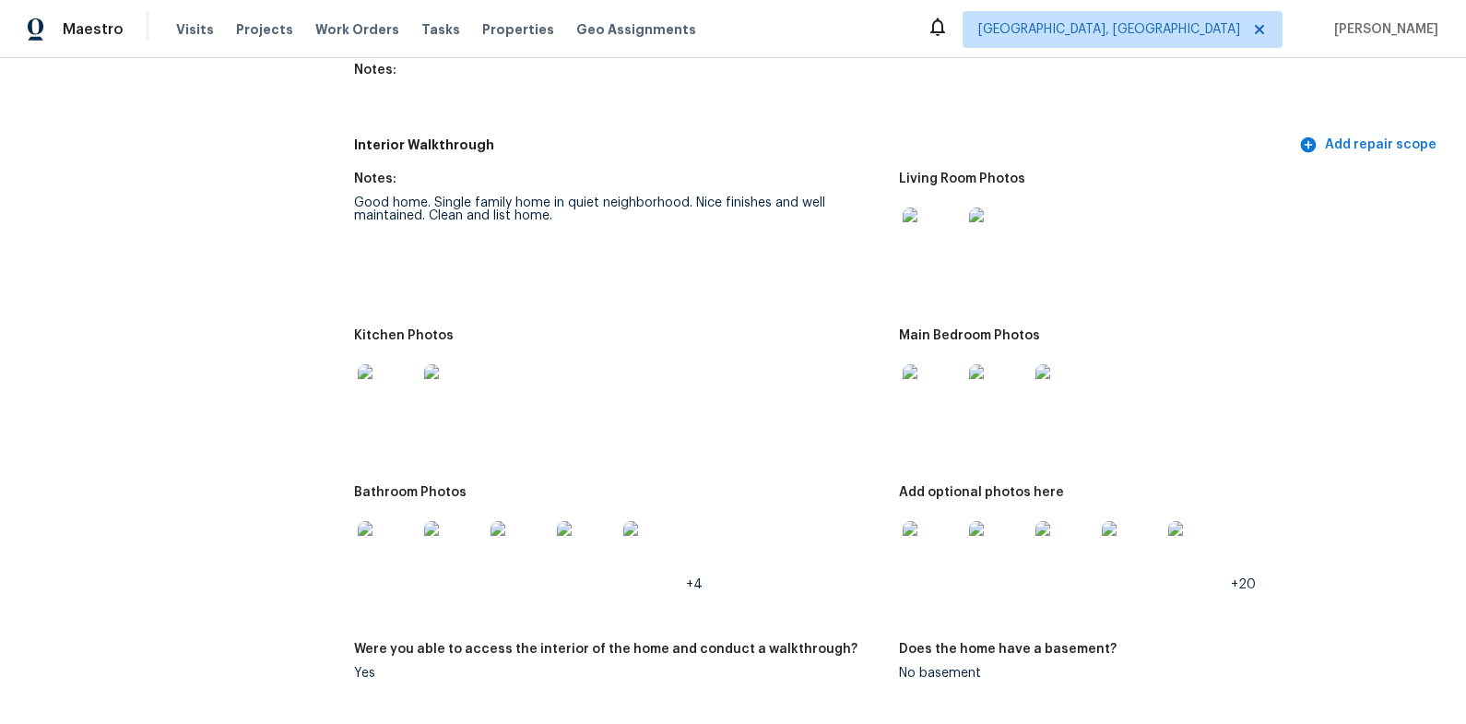
scroll to position [2969, 0]
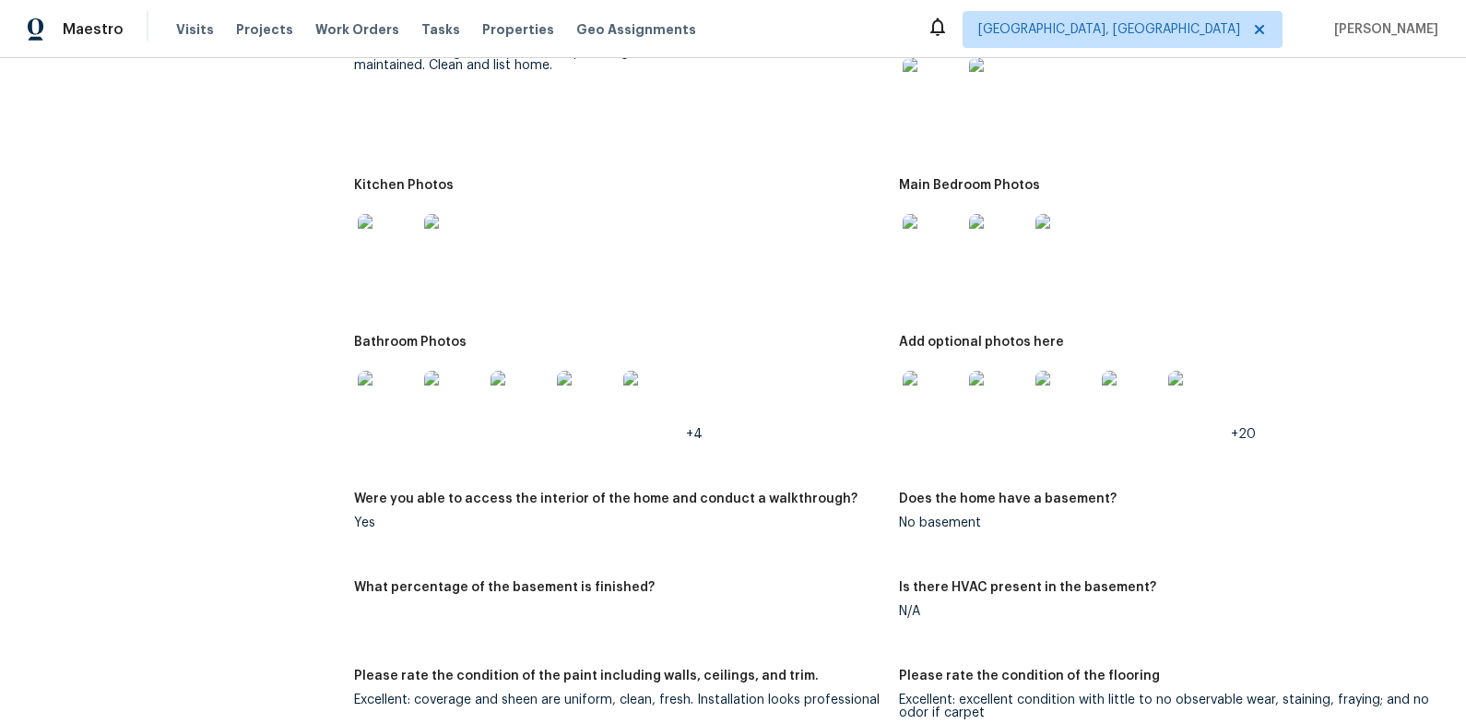
click at [393, 417] on img at bounding box center [387, 400] width 59 height 59
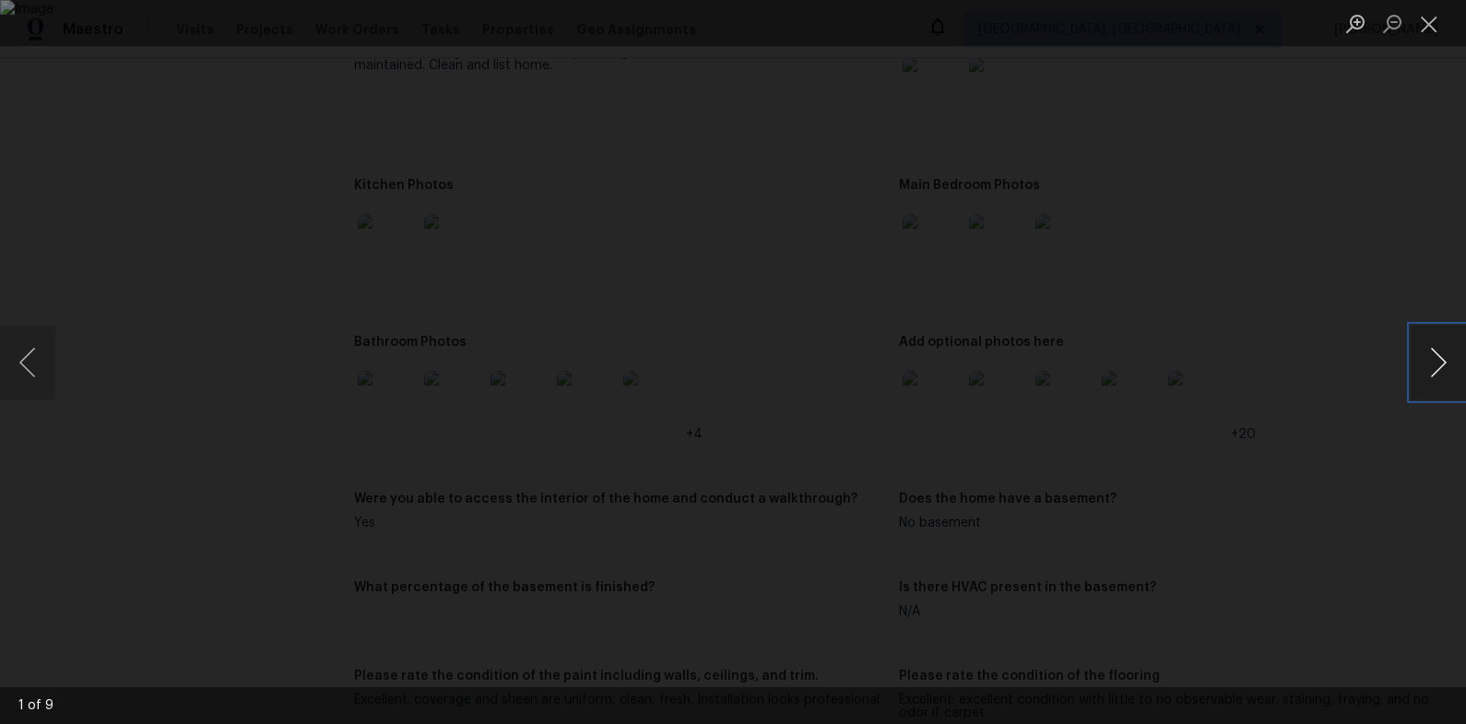
click at [1443, 356] on button "Next image" at bounding box center [1437, 362] width 55 height 74
click at [1444, 355] on button "Next image" at bounding box center [1437, 362] width 55 height 74
click at [1441, 356] on button "Next image" at bounding box center [1437, 362] width 55 height 74
click at [1433, 348] on button "Next image" at bounding box center [1437, 362] width 55 height 74
click at [1433, 346] on button "Next image" at bounding box center [1437, 362] width 55 height 74
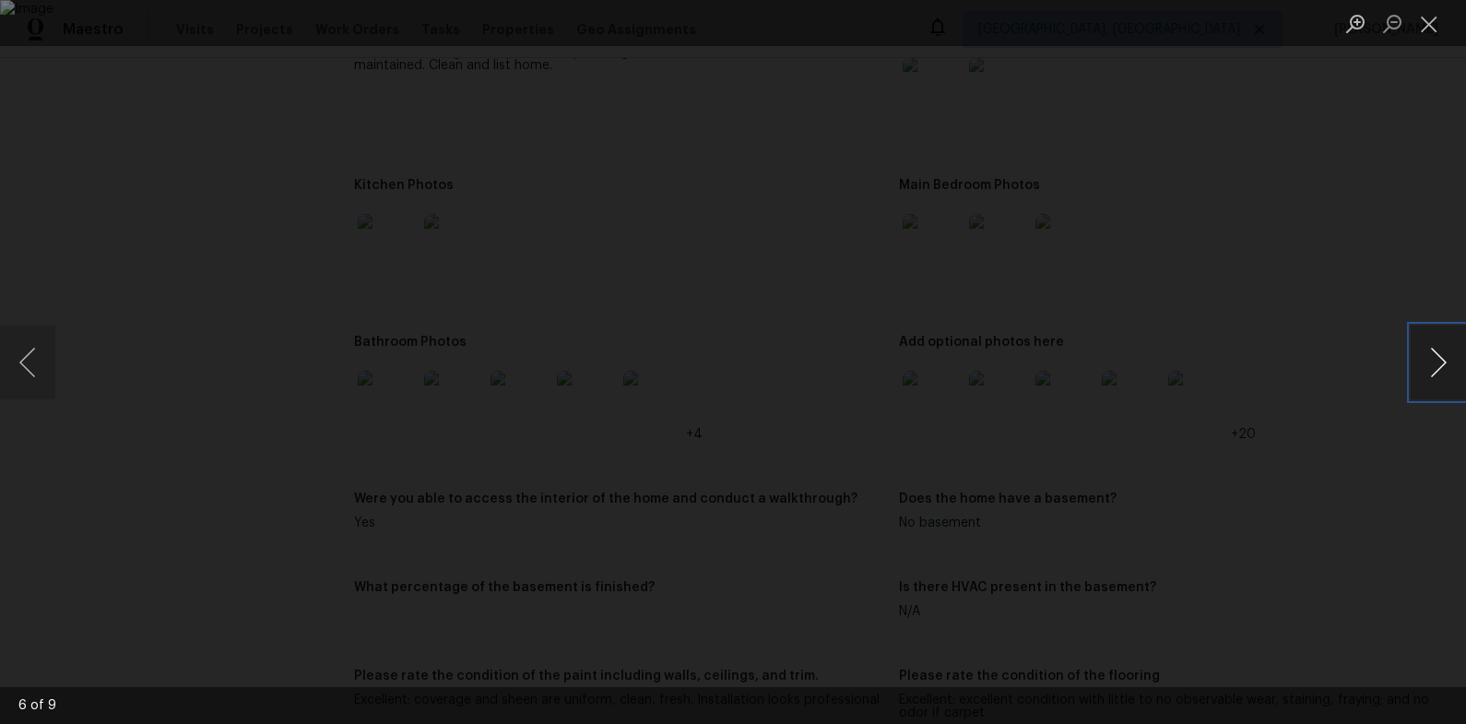
click at [1433, 346] on button "Next image" at bounding box center [1437, 362] width 55 height 74
click at [30, 375] on button "Previous image" at bounding box center [27, 362] width 55 height 74
click at [1293, 175] on div "Lightbox" at bounding box center [733, 362] width 1466 height 724
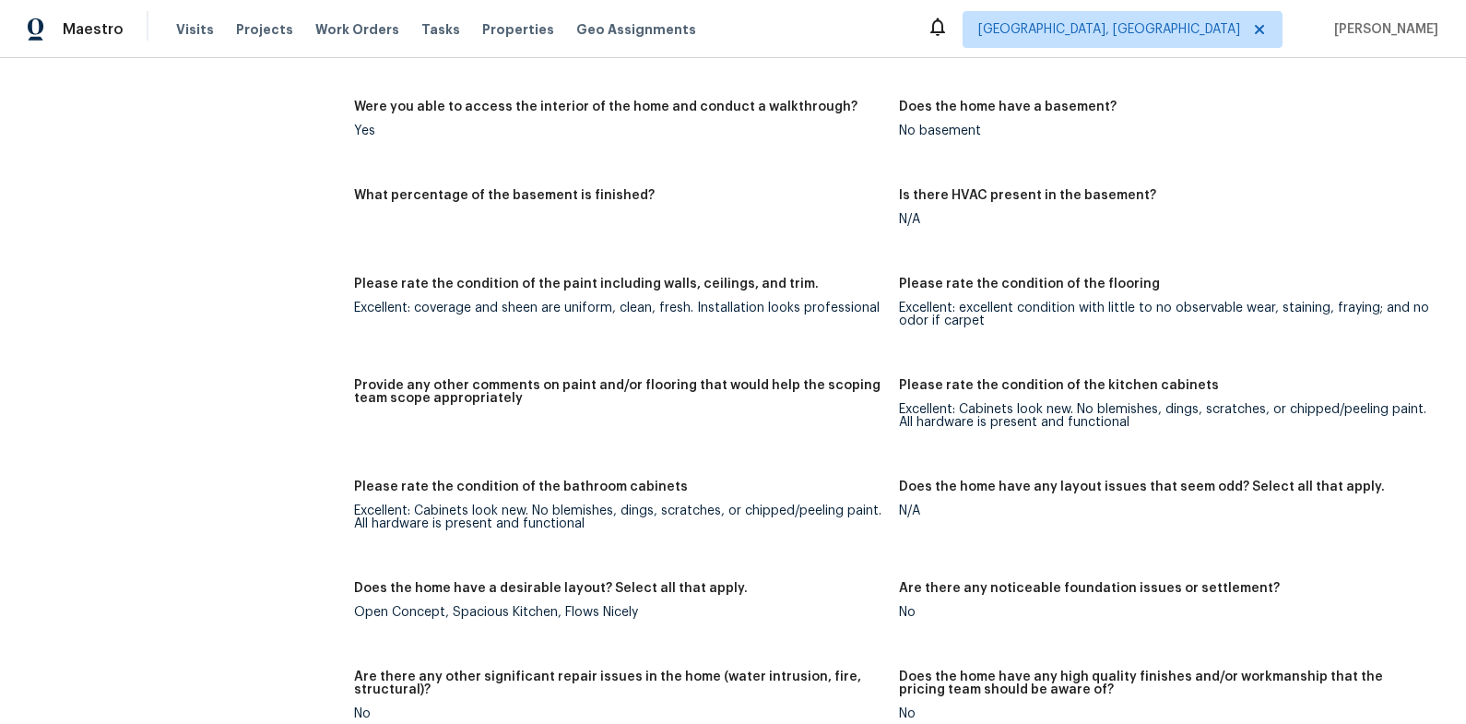
scroll to position [2943, 0]
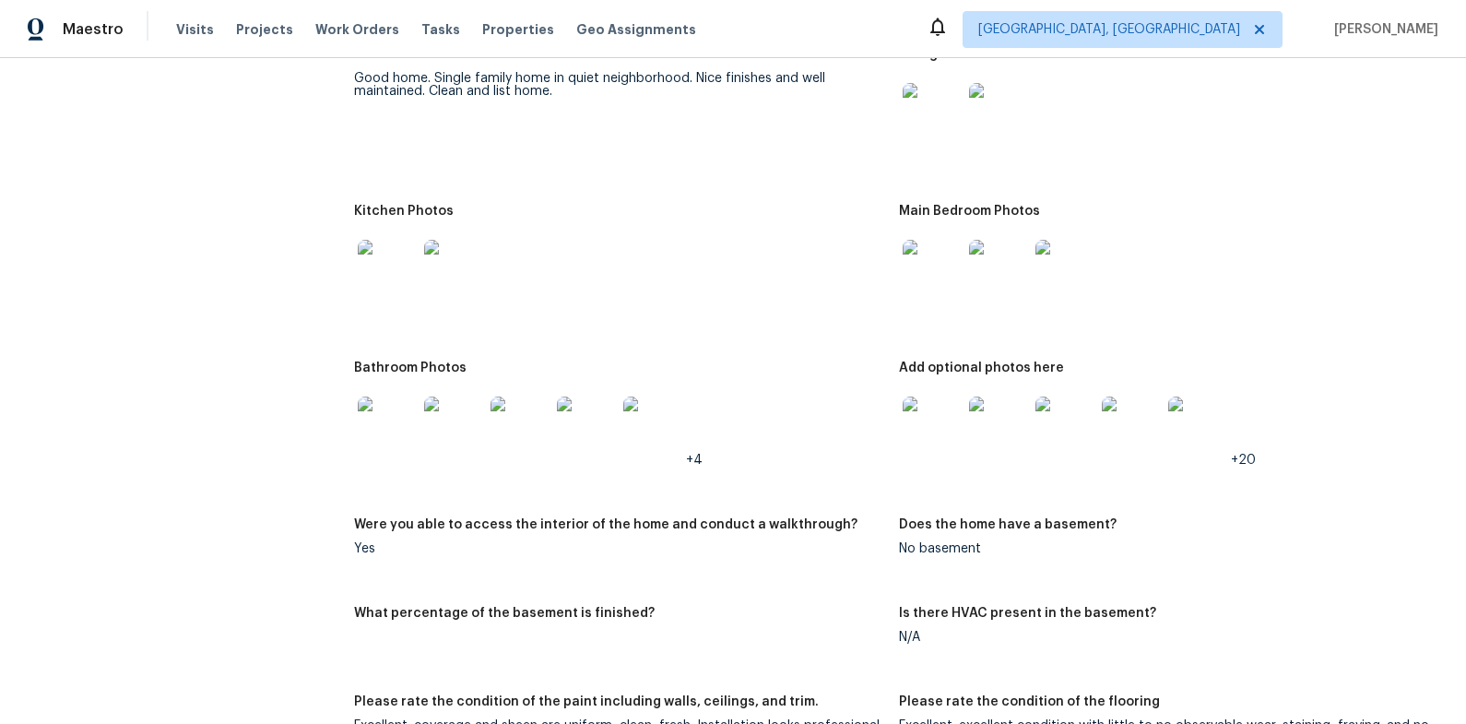
click at [925, 428] on img at bounding box center [931, 425] width 59 height 59
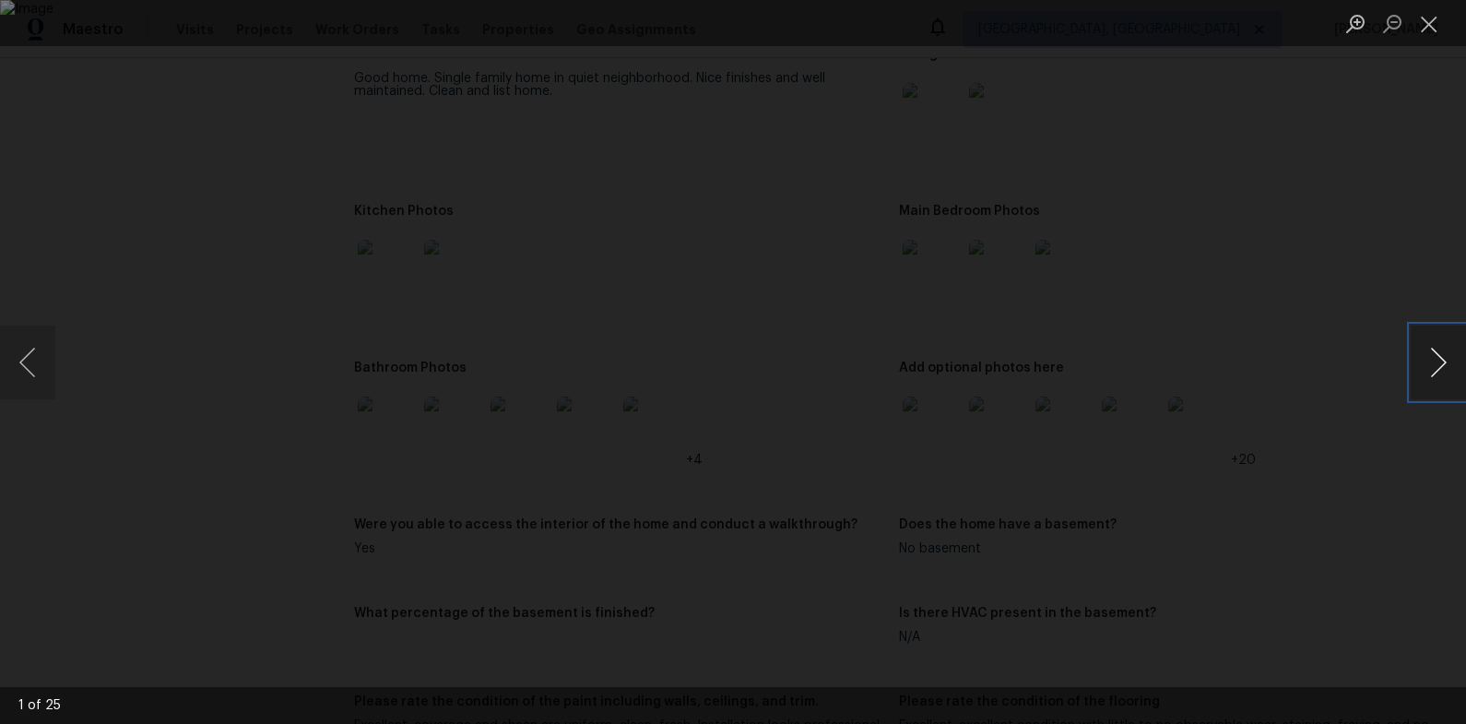
click at [1428, 366] on button "Next image" at bounding box center [1437, 362] width 55 height 74
click at [1423, 362] on button "Next image" at bounding box center [1437, 362] width 55 height 74
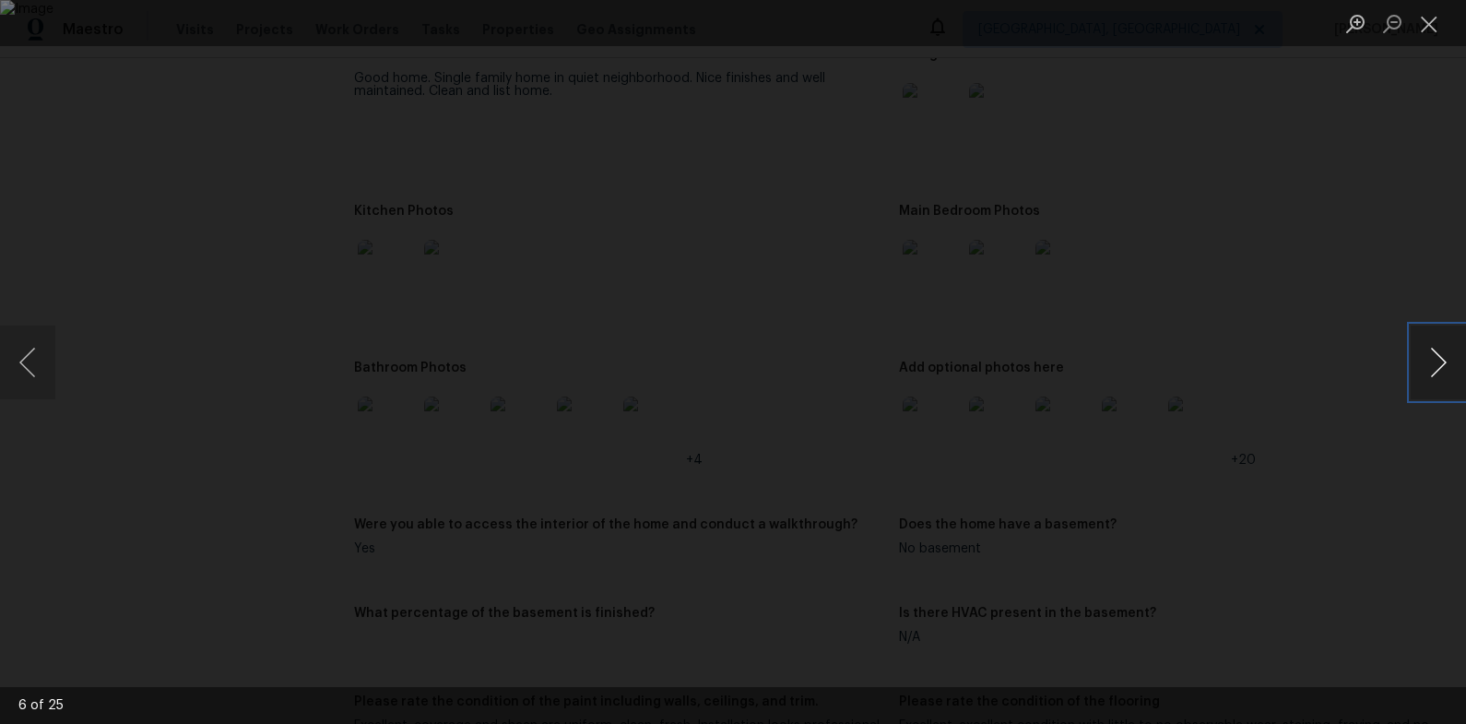
click at [1423, 362] on button "Next image" at bounding box center [1437, 362] width 55 height 74
click at [1432, 359] on button "Next image" at bounding box center [1437, 362] width 55 height 74
click at [1431, 358] on button "Next image" at bounding box center [1437, 362] width 55 height 74
click at [1431, 356] on button "Next image" at bounding box center [1437, 362] width 55 height 74
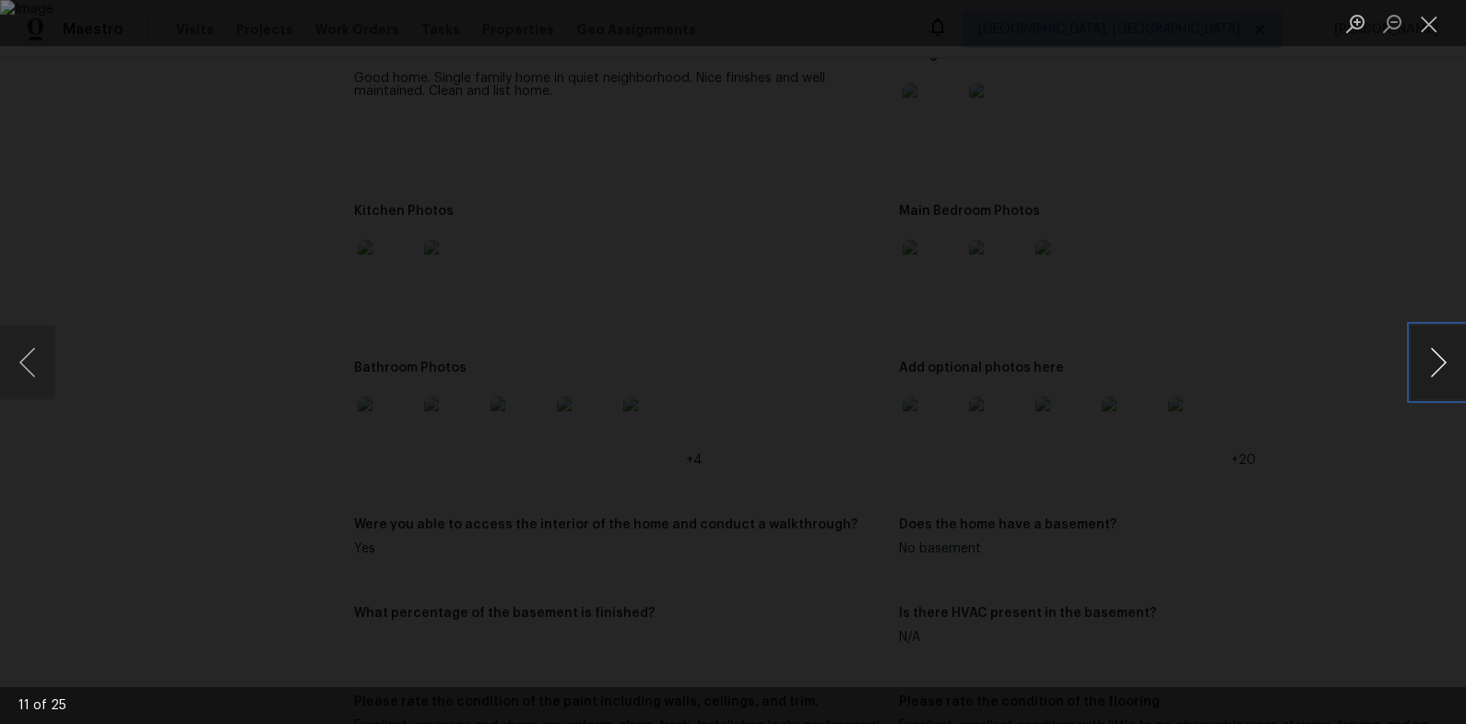
click at [1431, 356] on button "Next image" at bounding box center [1437, 362] width 55 height 74
click at [1431, 355] on button "Next image" at bounding box center [1437, 362] width 55 height 74
click at [1430, 354] on button "Next image" at bounding box center [1437, 362] width 55 height 74
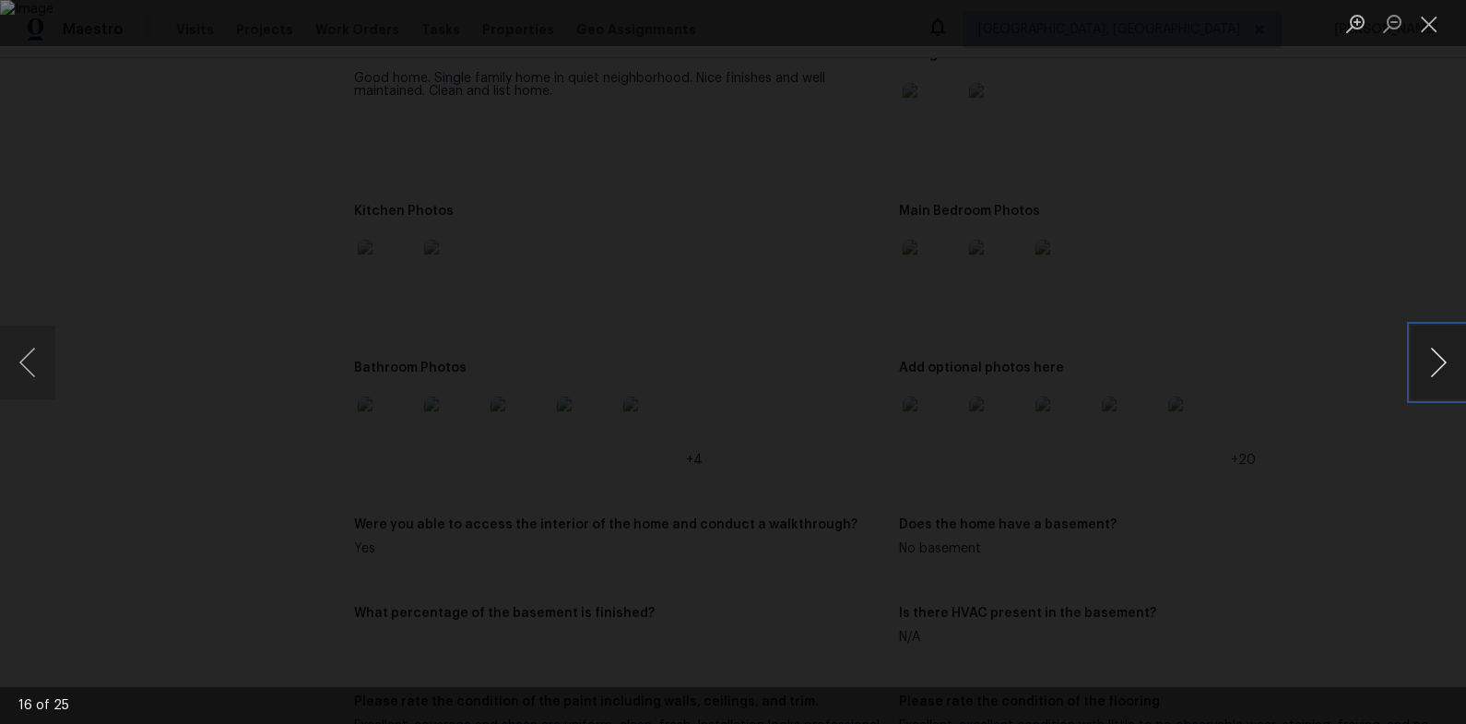
click at [1426, 354] on button "Next image" at bounding box center [1437, 362] width 55 height 74
click at [1425, 354] on button "Next image" at bounding box center [1437, 362] width 55 height 74
click at [1424, 354] on button "Next image" at bounding box center [1437, 362] width 55 height 74
click at [1421, 353] on button "Next image" at bounding box center [1437, 362] width 55 height 74
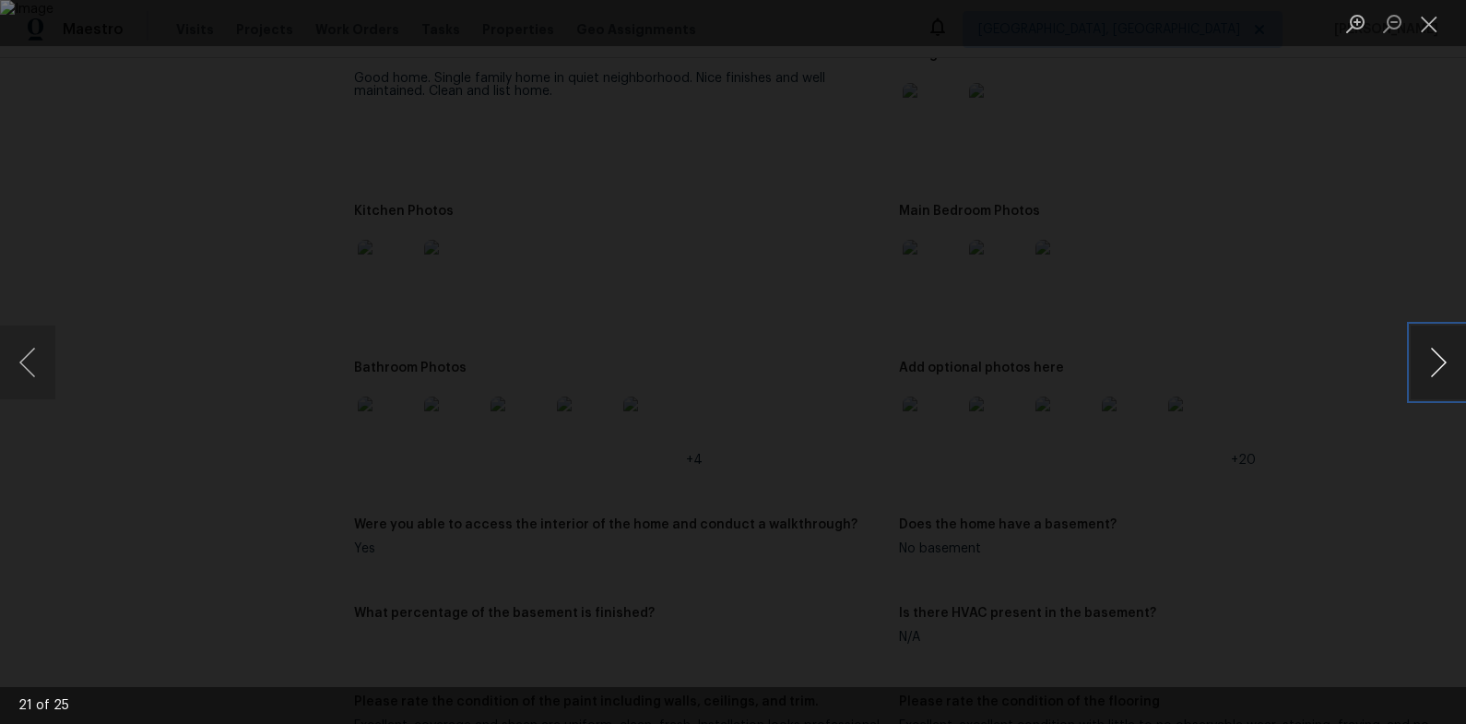
click at [1421, 353] on button "Next image" at bounding box center [1437, 362] width 55 height 74
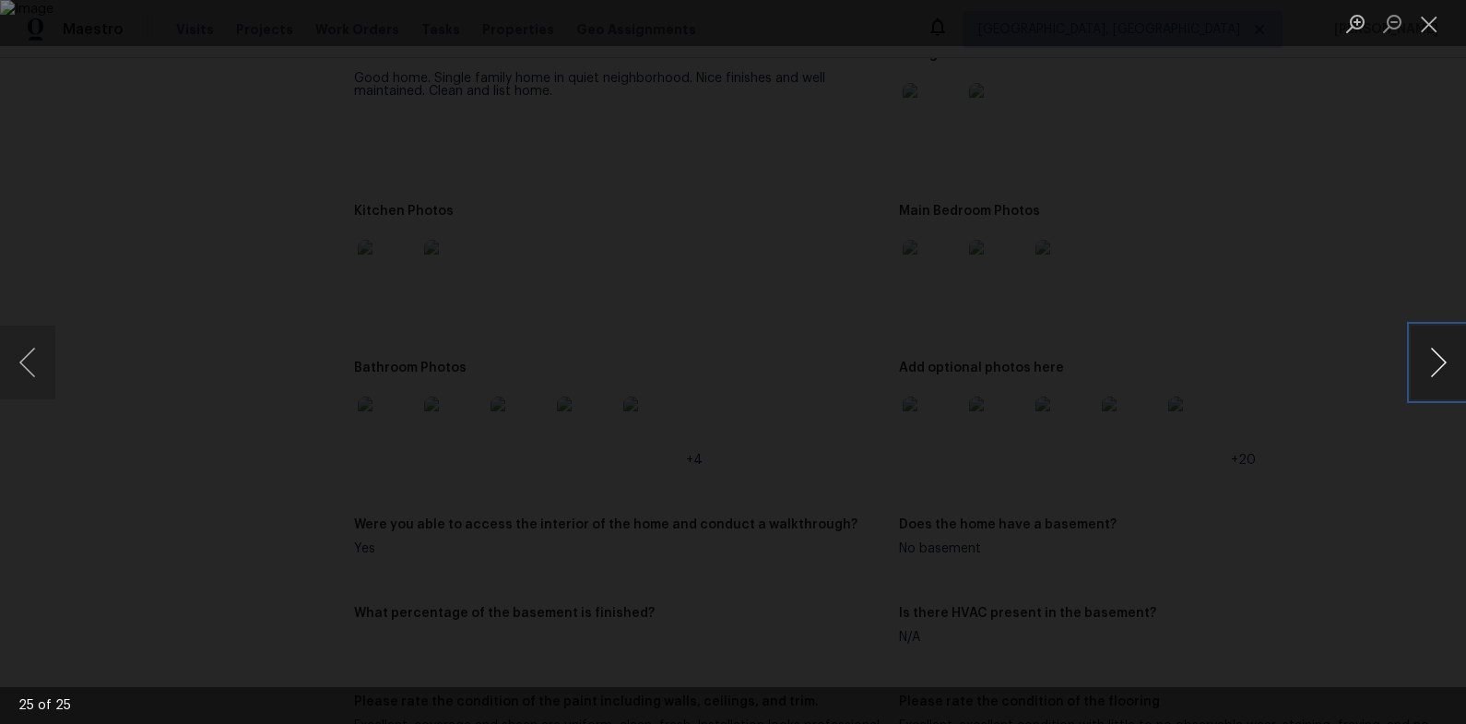
click at [1421, 353] on button "Next image" at bounding box center [1437, 362] width 55 height 74
click at [1420, 351] on button "Next image" at bounding box center [1437, 362] width 55 height 74
click at [1383, 229] on div "Lightbox" at bounding box center [733, 362] width 1466 height 724
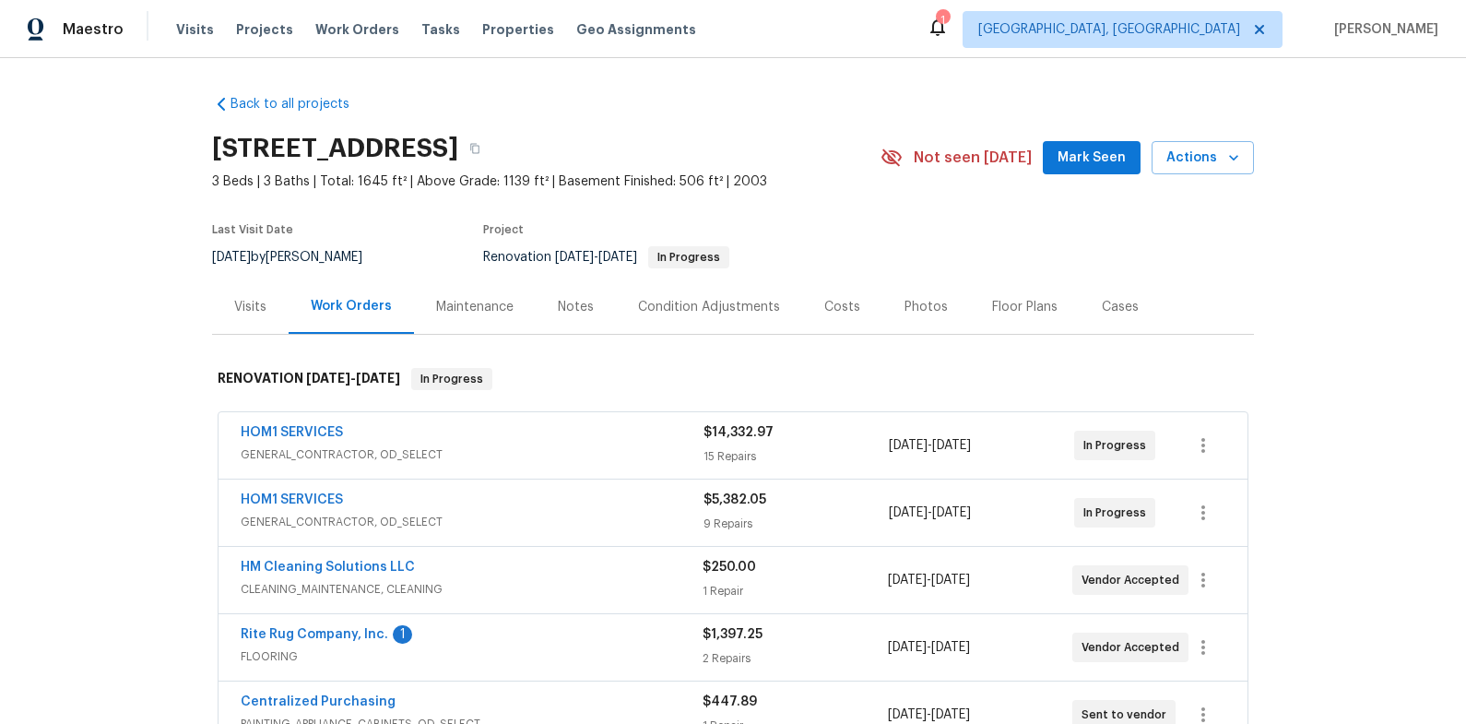
scroll to position [30, 0]
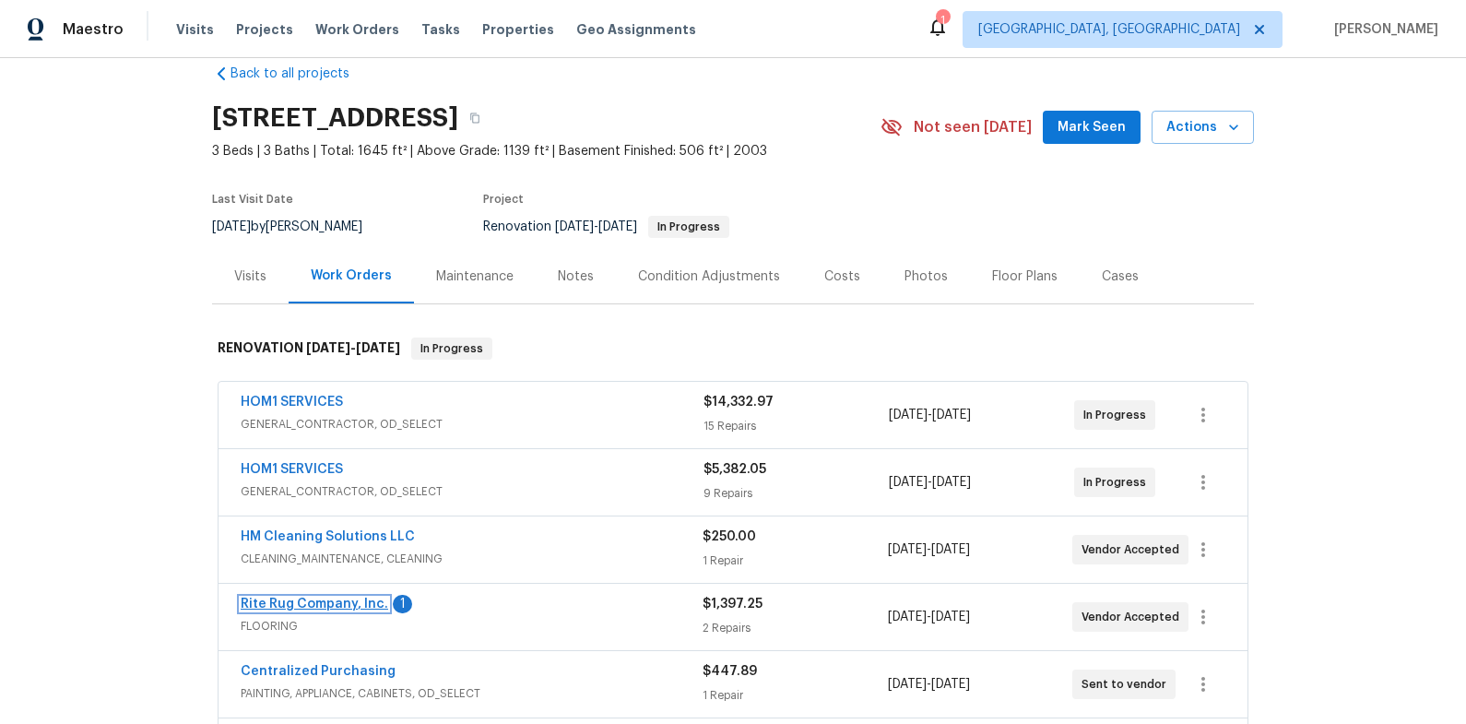
click at [359, 605] on link "Rite Rug Company, Inc." at bounding box center [314, 603] width 147 height 13
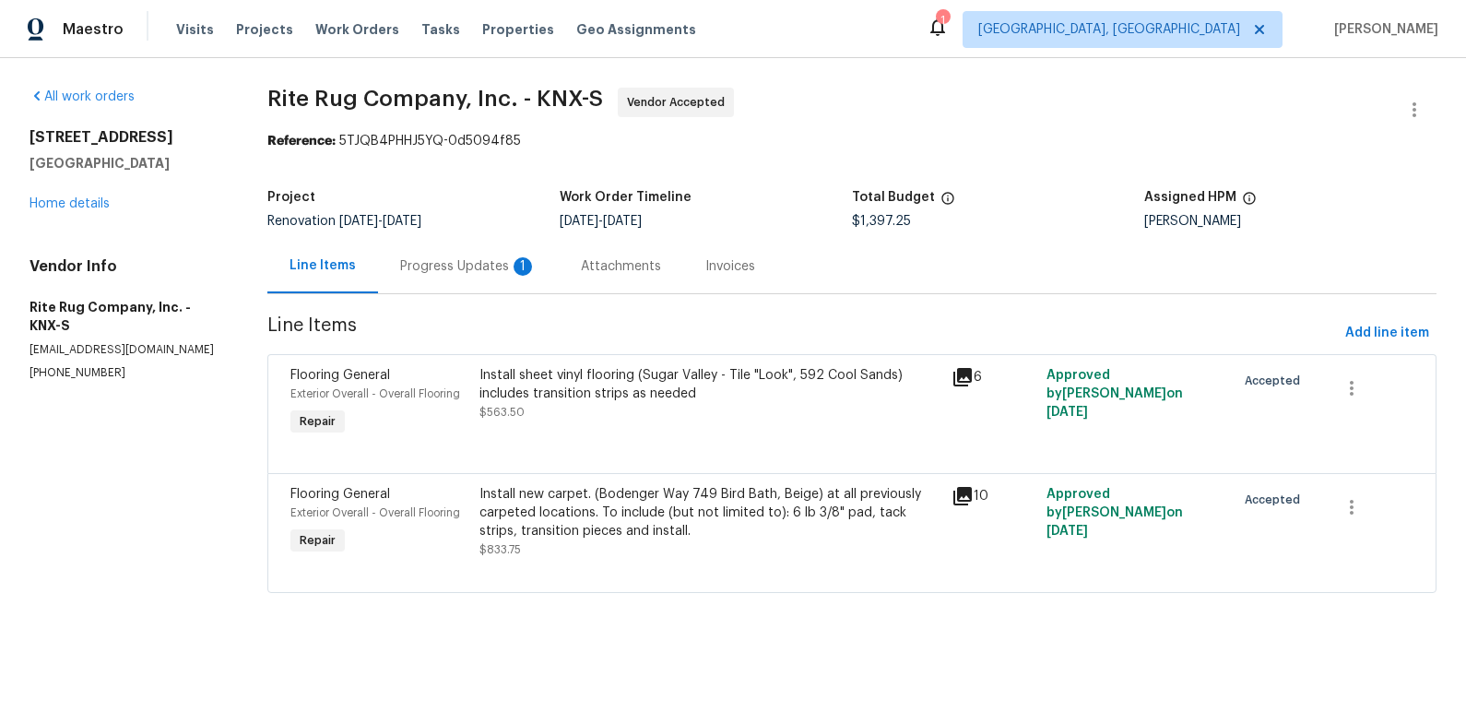
click at [517, 260] on div "1" at bounding box center [522, 266] width 18 height 18
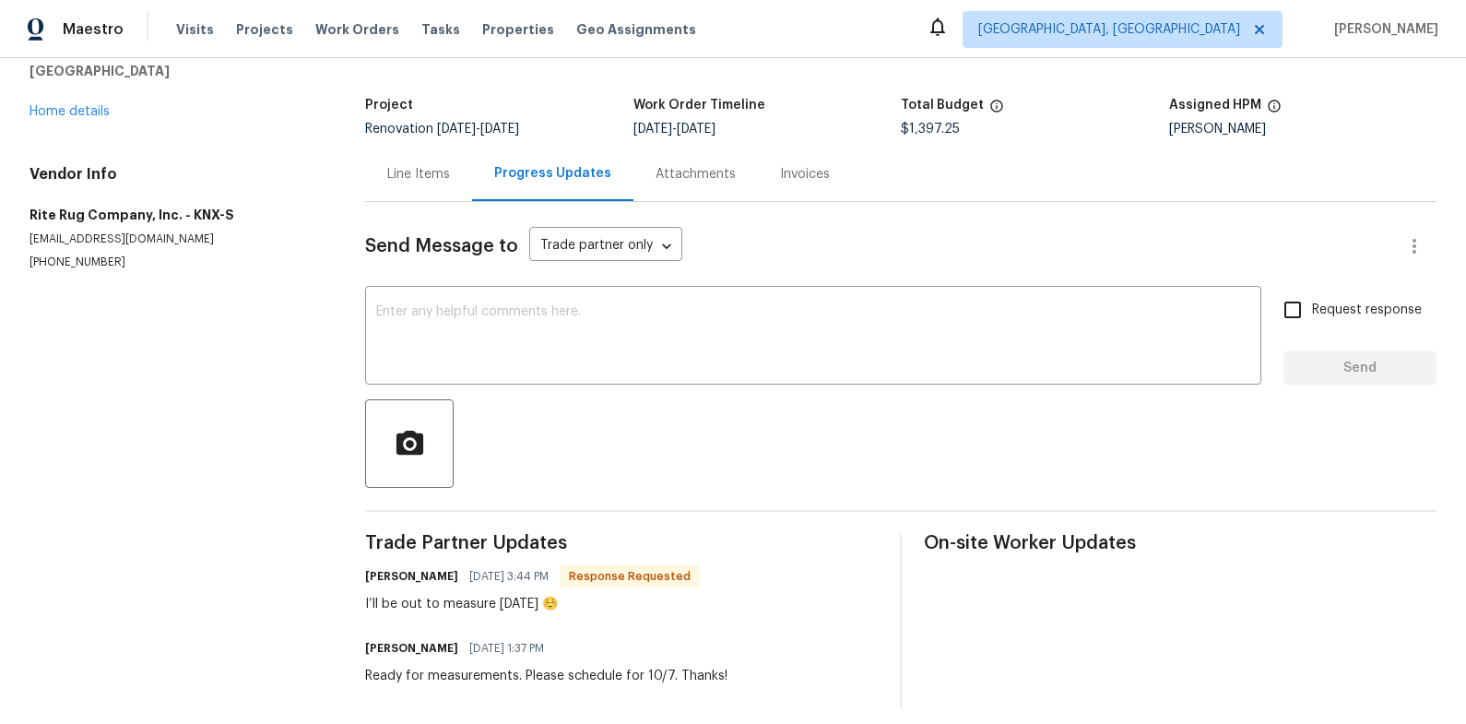
scroll to position [75, 0]
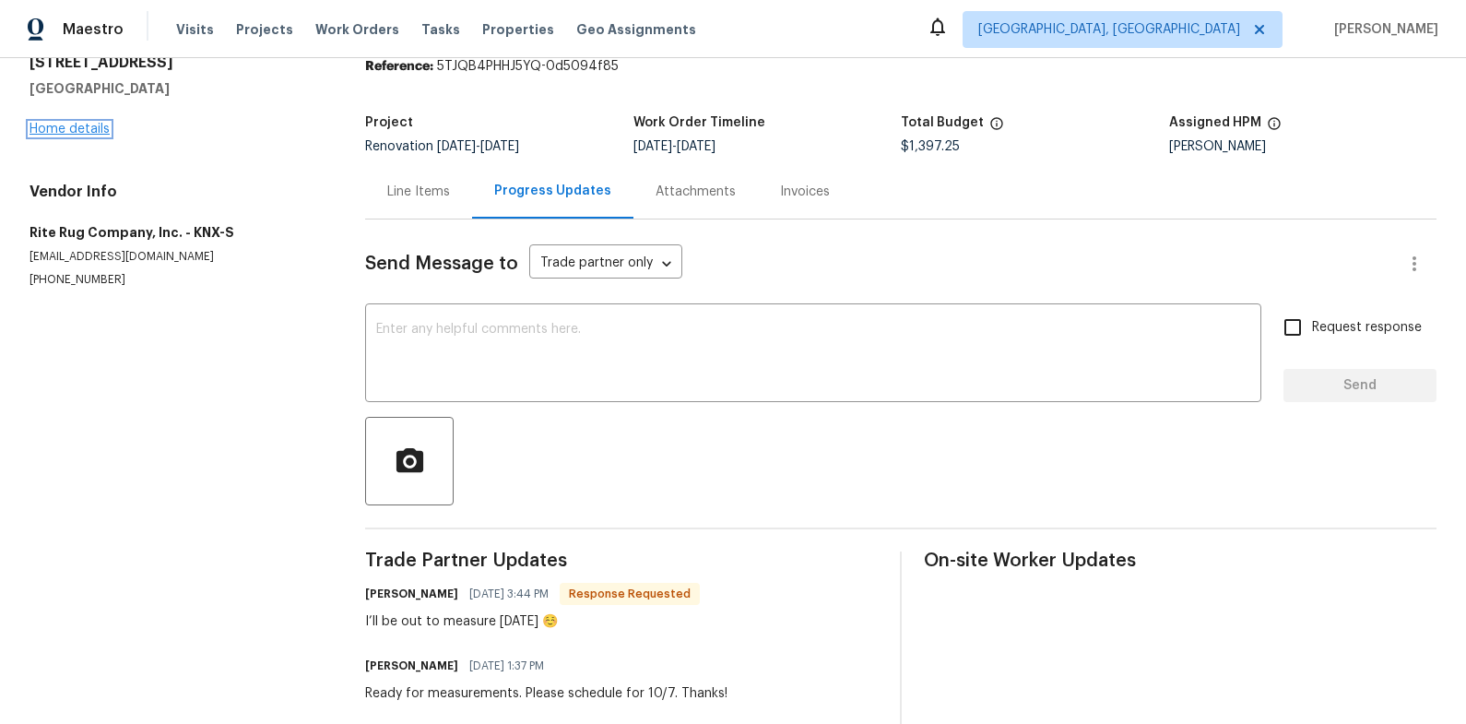
click at [83, 128] on link "Home details" at bounding box center [69, 129] width 80 height 13
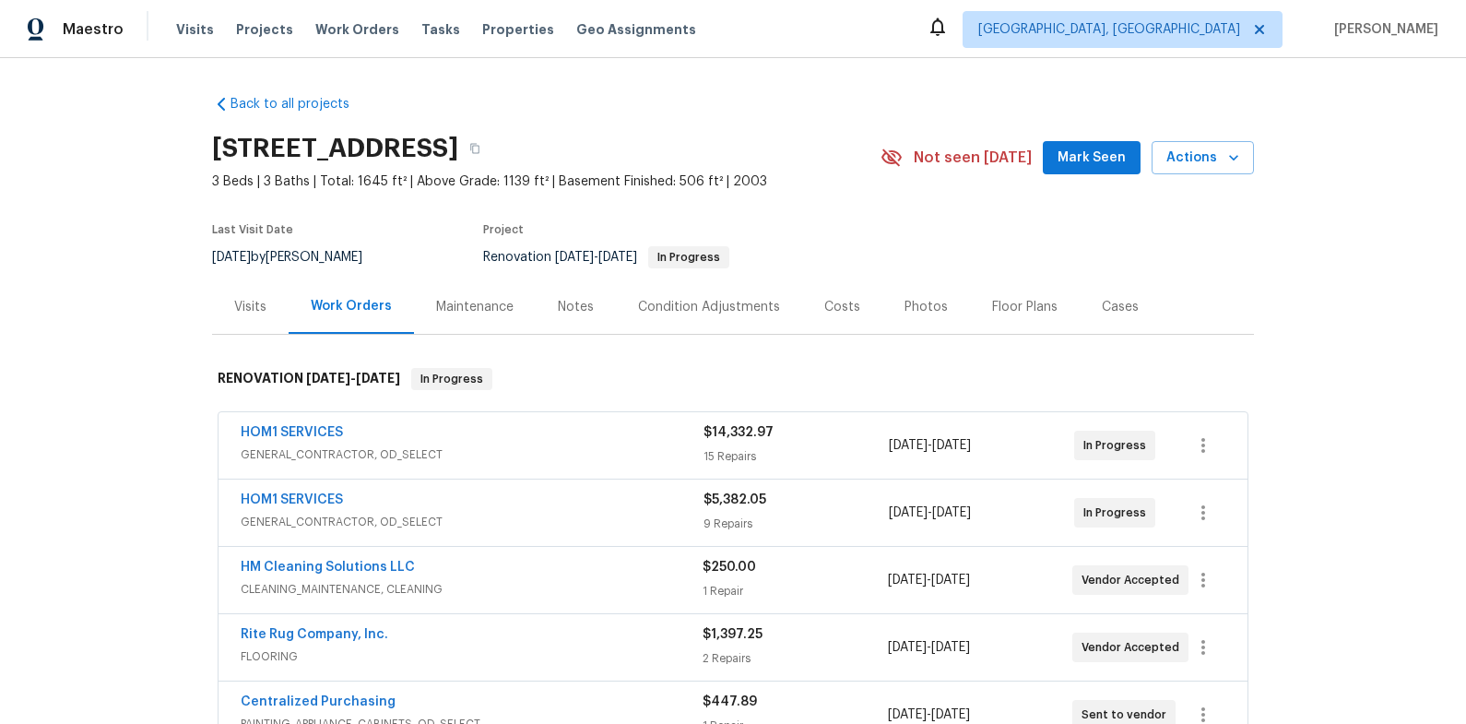
click at [534, 440] on div "HOM1 SERVICES" at bounding box center [472, 434] width 463 height 22
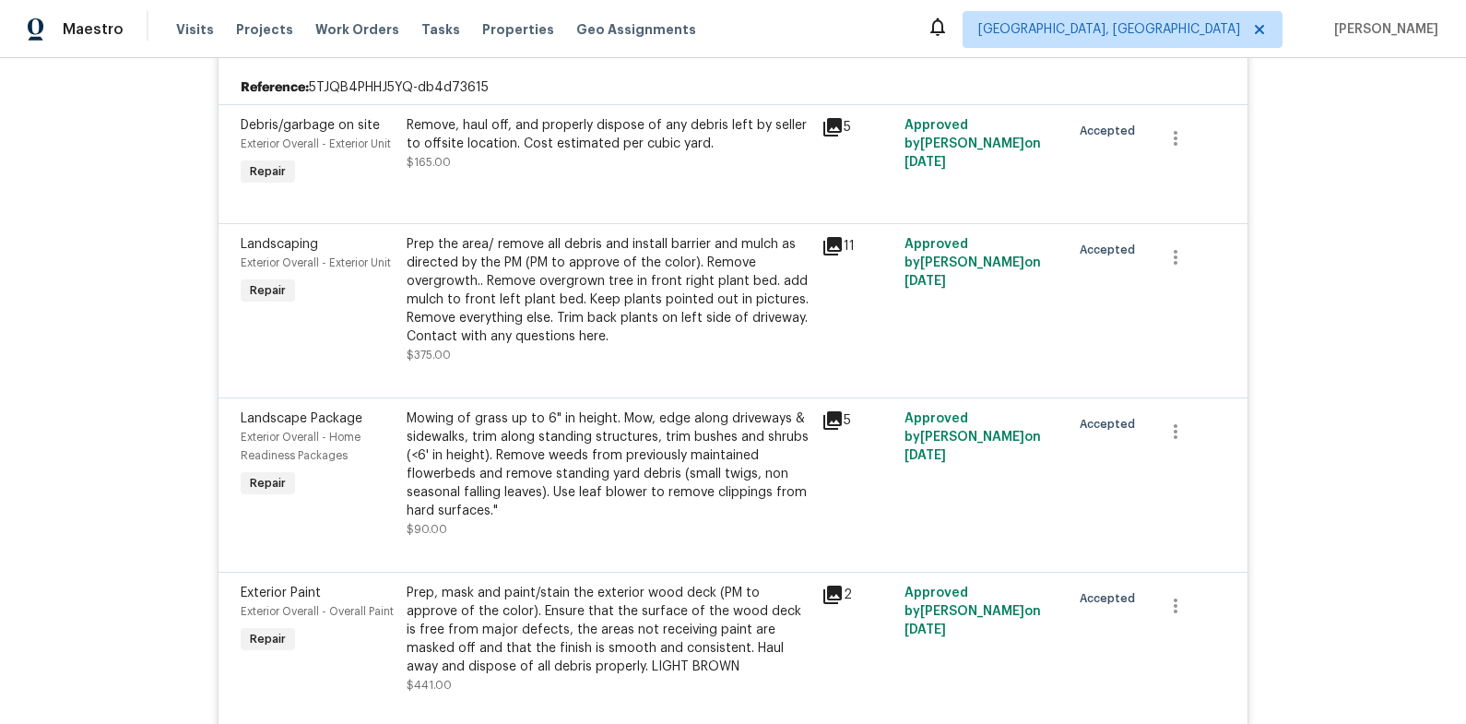
scroll to position [65, 0]
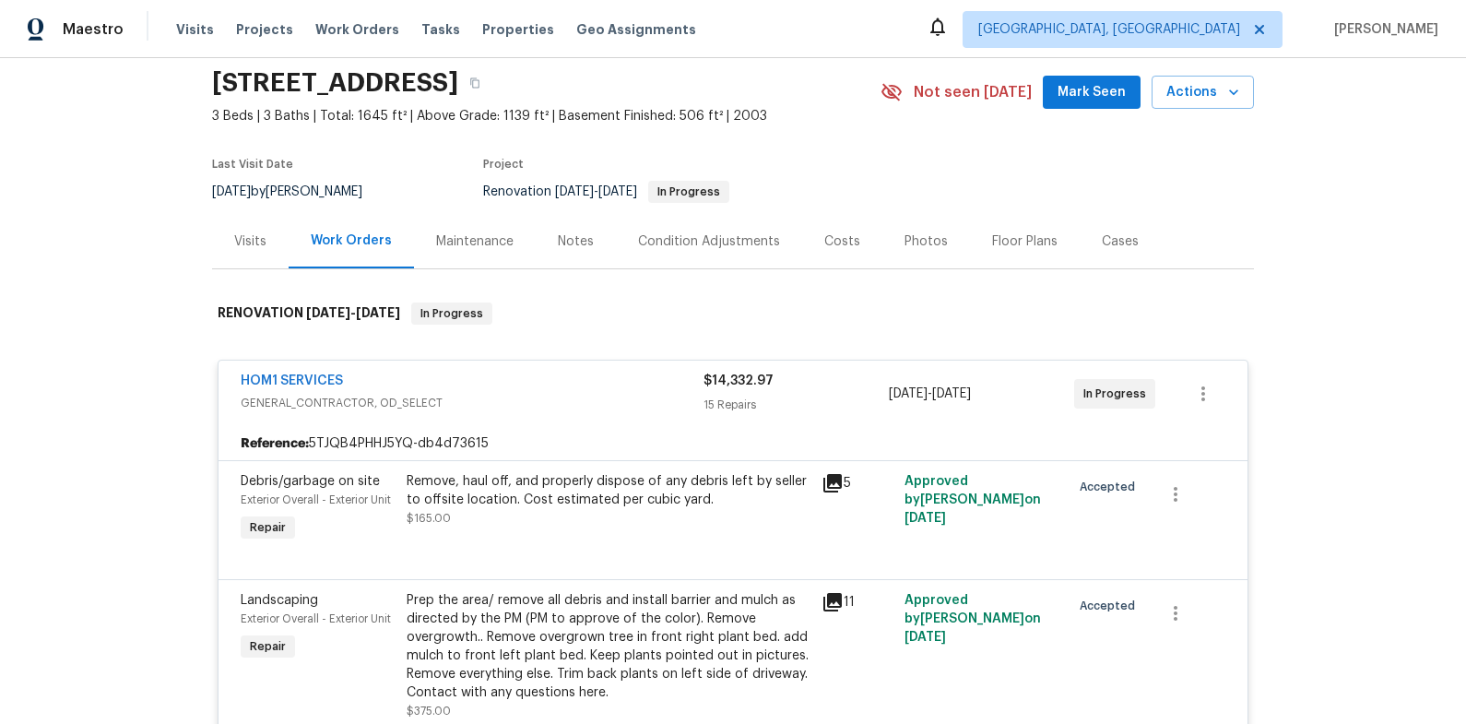
click at [613, 400] on span "GENERAL_CONTRACTOR, OD_SELECT" at bounding box center [472, 403] width 463 height 18
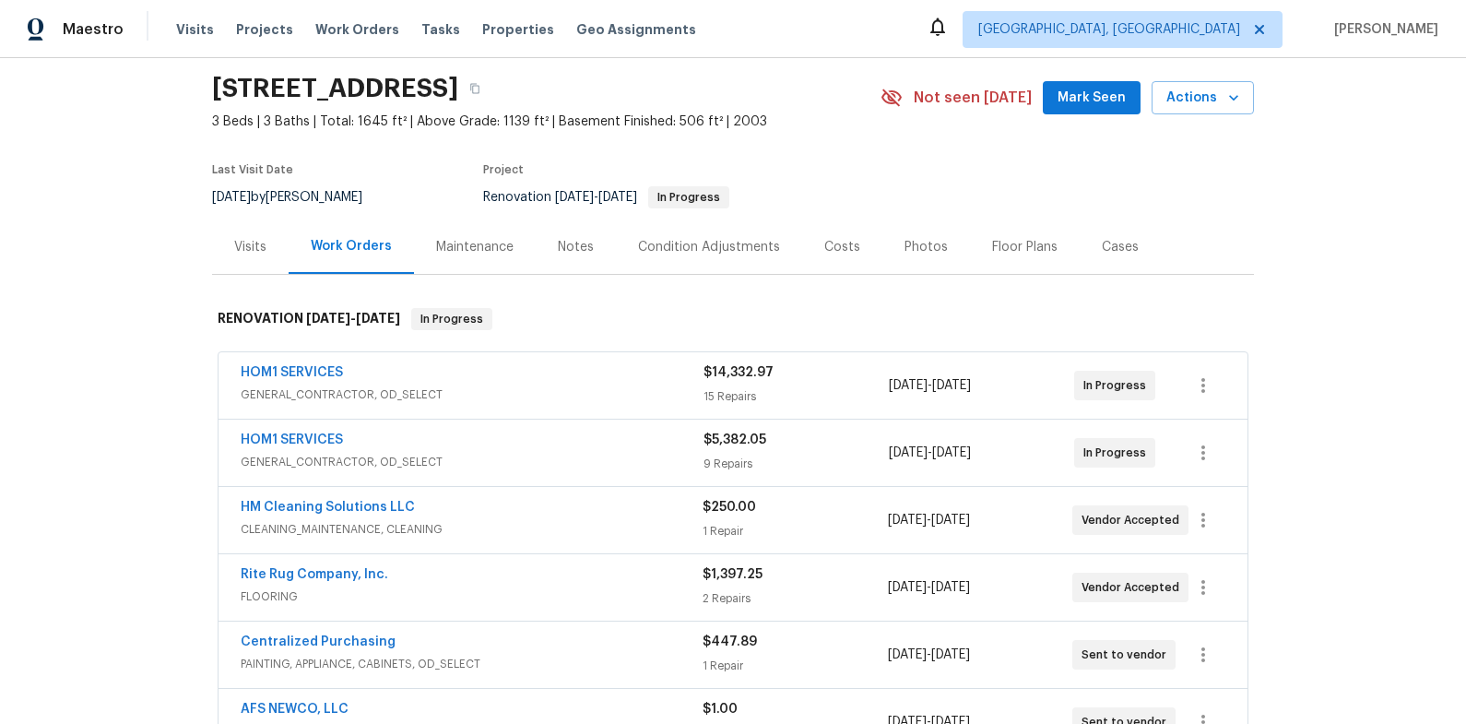
scroll to position [57, 0]
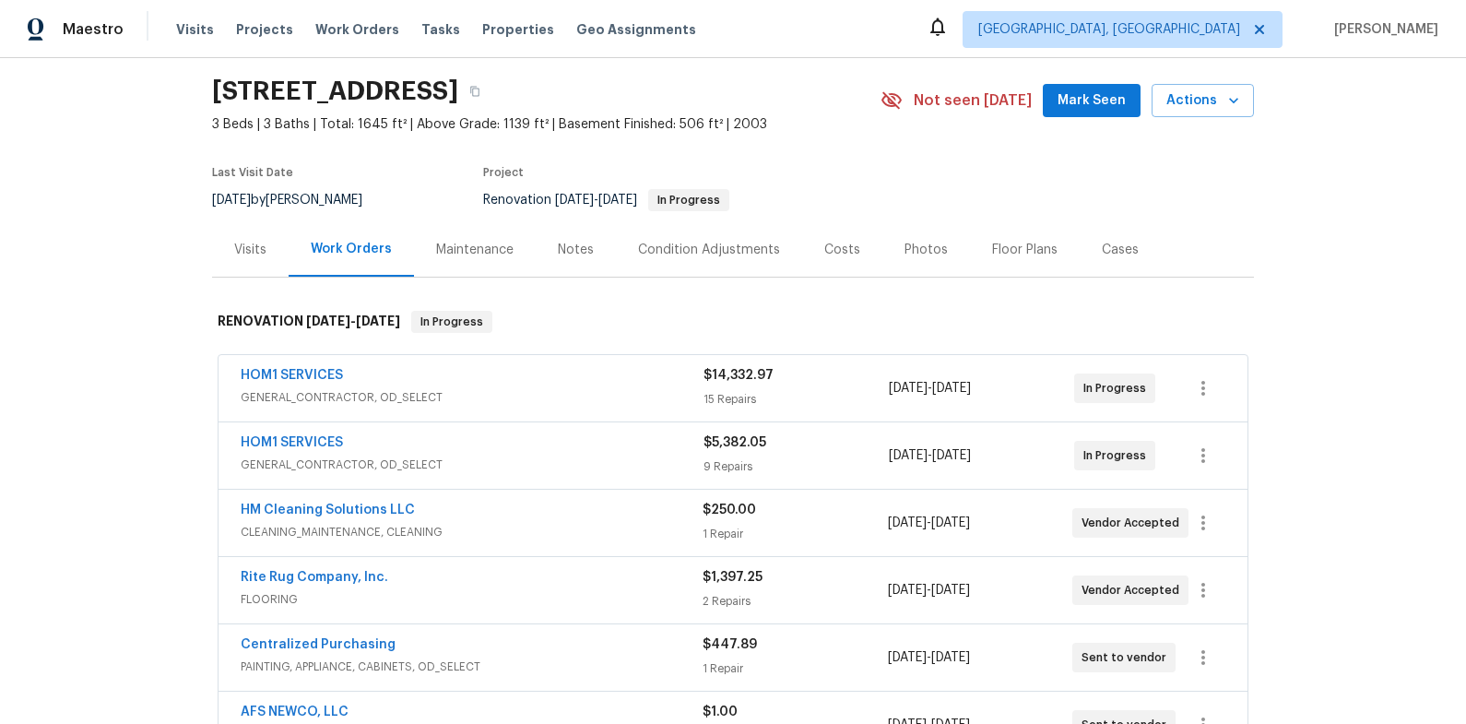
click at [558, 252] on div "Notes" at bounding box center [576, 250] width 36 height 18
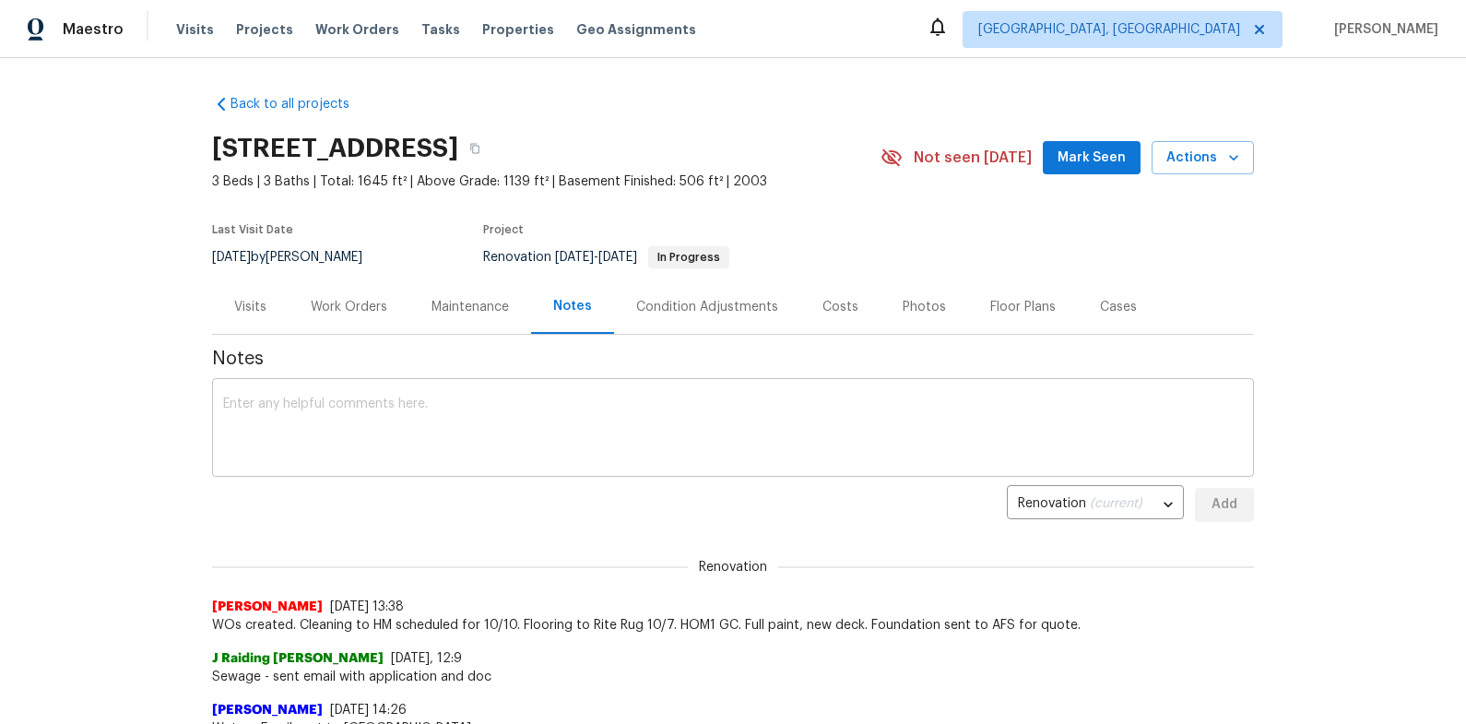
click at [520, 425] on textarea at bounding box center [733, 429] width 1020 height 65
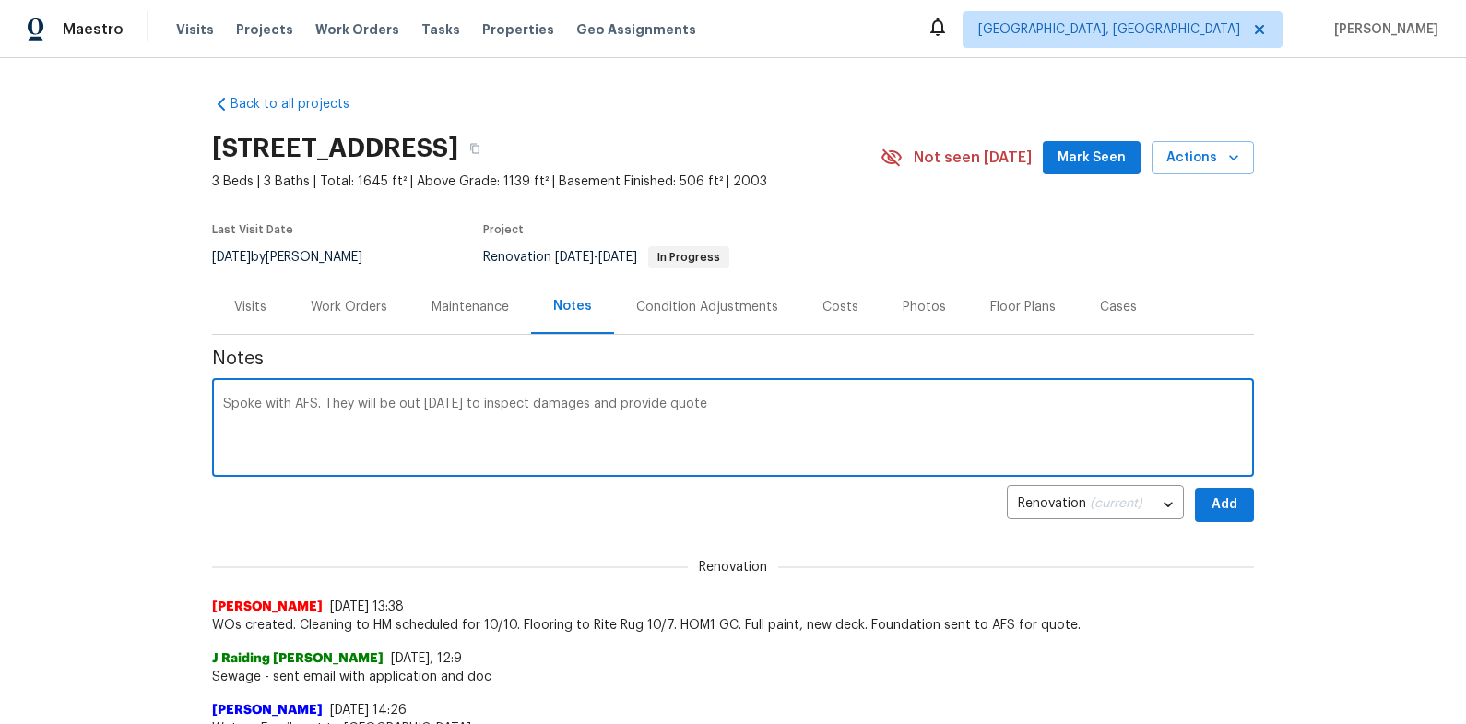
type textarea "Spoke with AFS. They will be out today to inspect damages and provide quote"
click at [1224, 503] on span "Add" at bounding box center [1223, 504] width 29 height 23
